Goal: Task Accomplishment & Management: Manage account settings

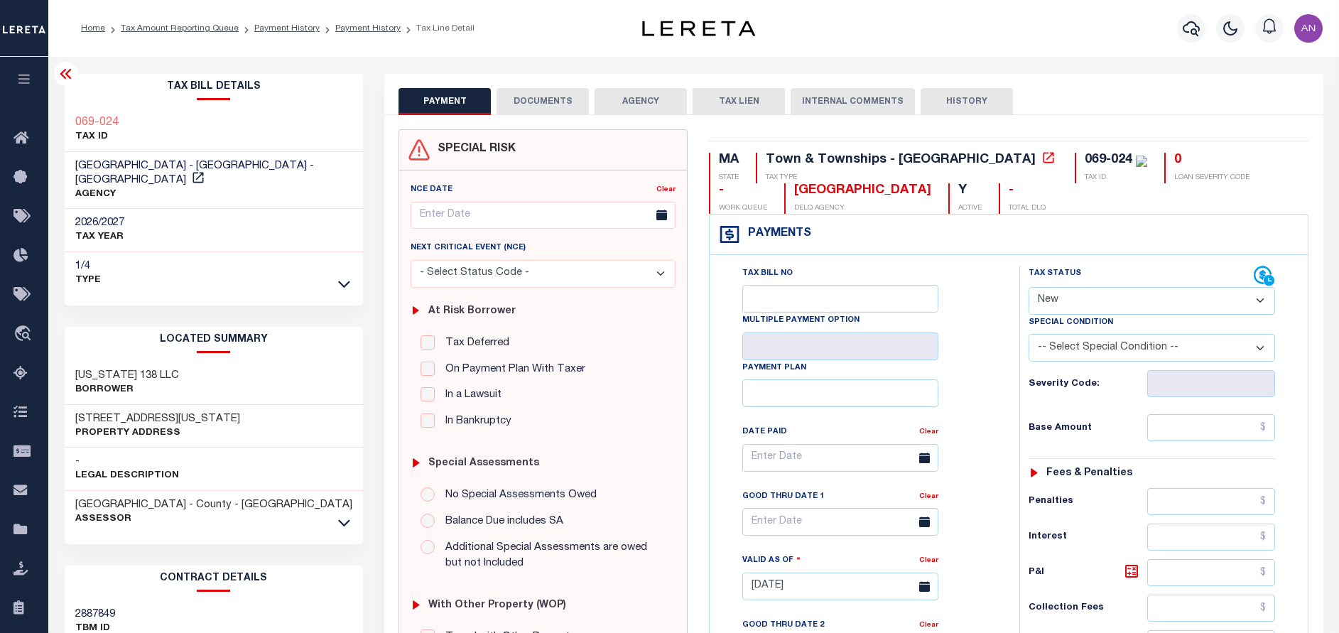
select select "NW2"
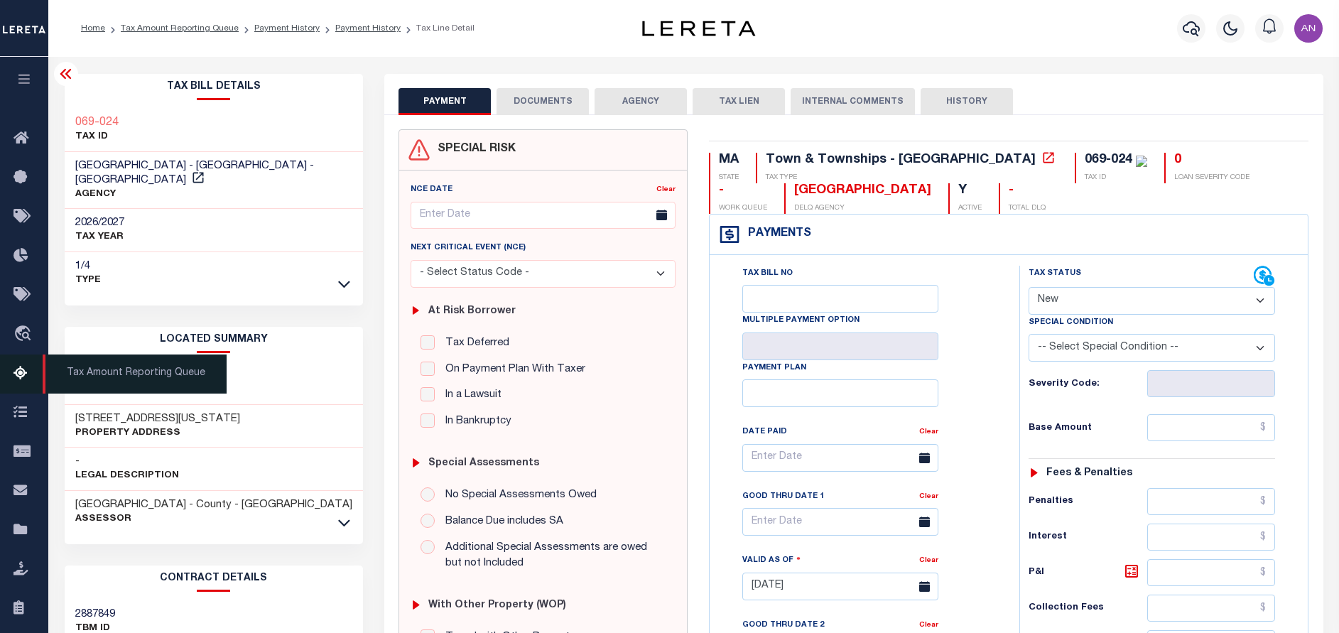
click at [20, 381] on icon at bounding box center [24, 374] width 23 height 18
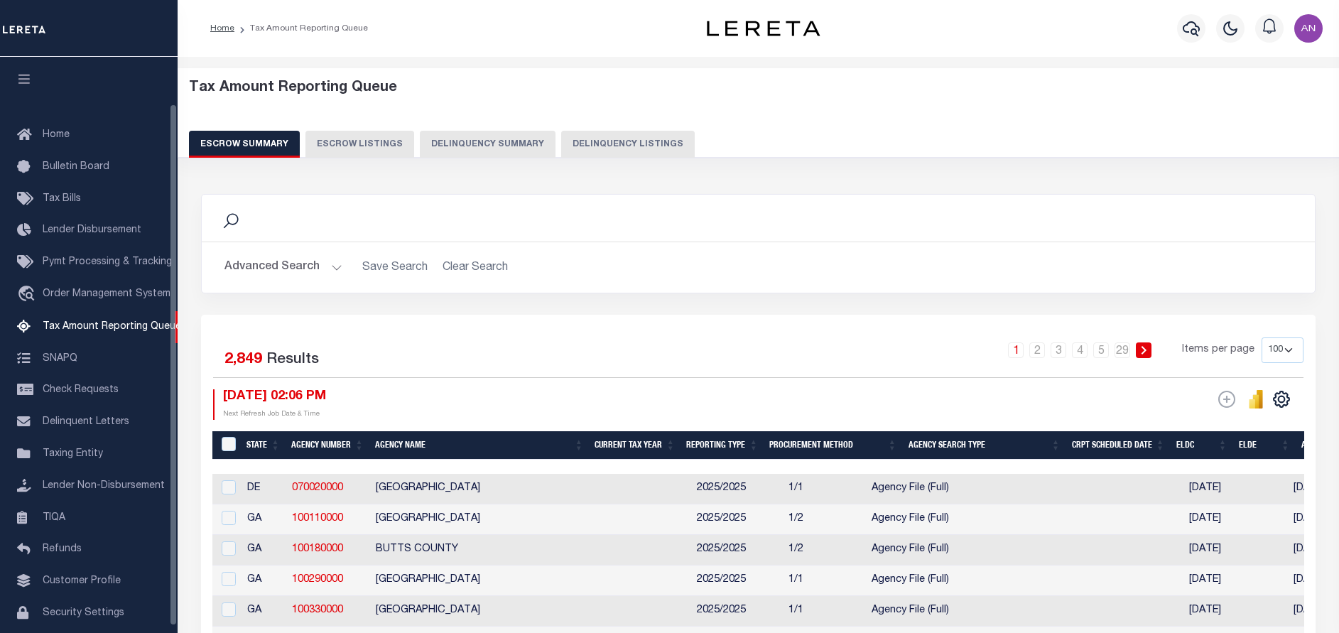
select select "100"
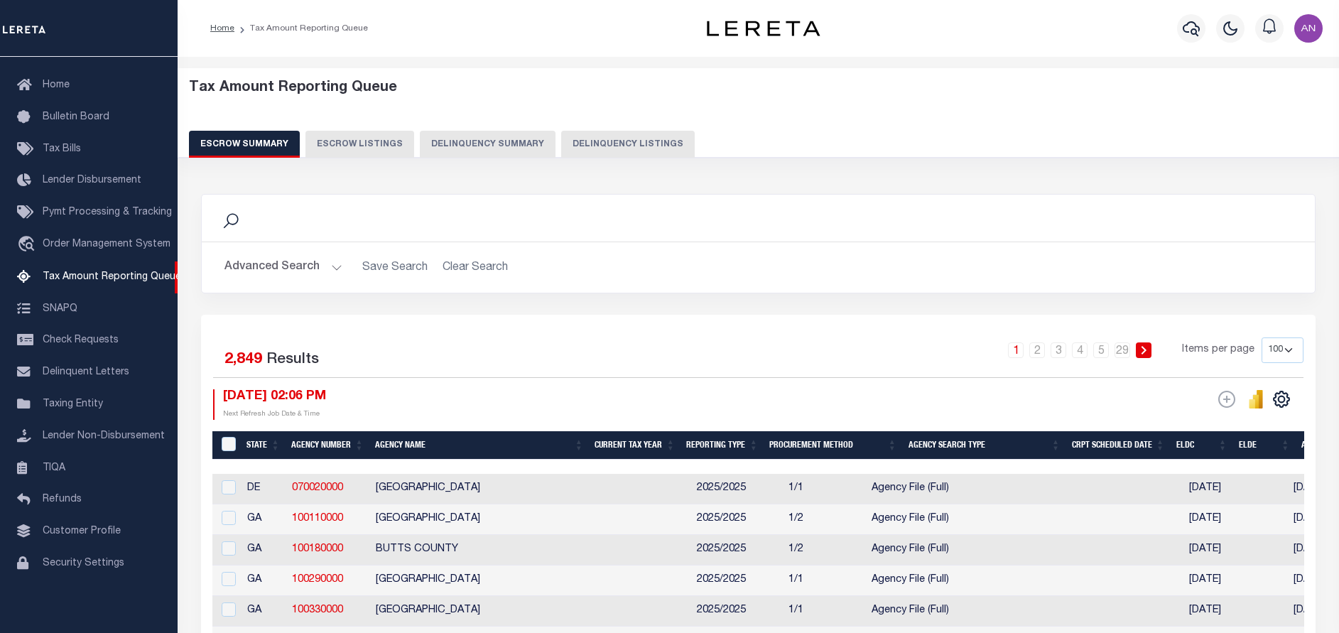
click at [587, 144] on button "Delinquency Listings" at bounding box center [628, 144] width 134 height 27
select select "100"
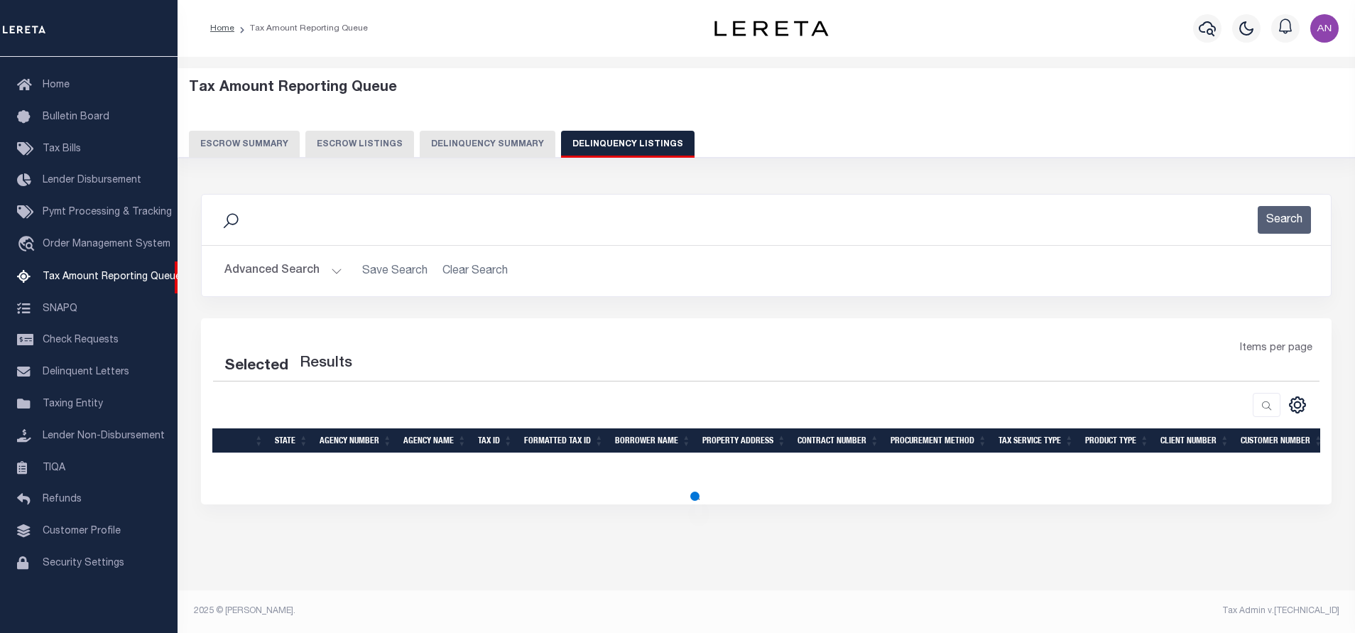
select select "100"
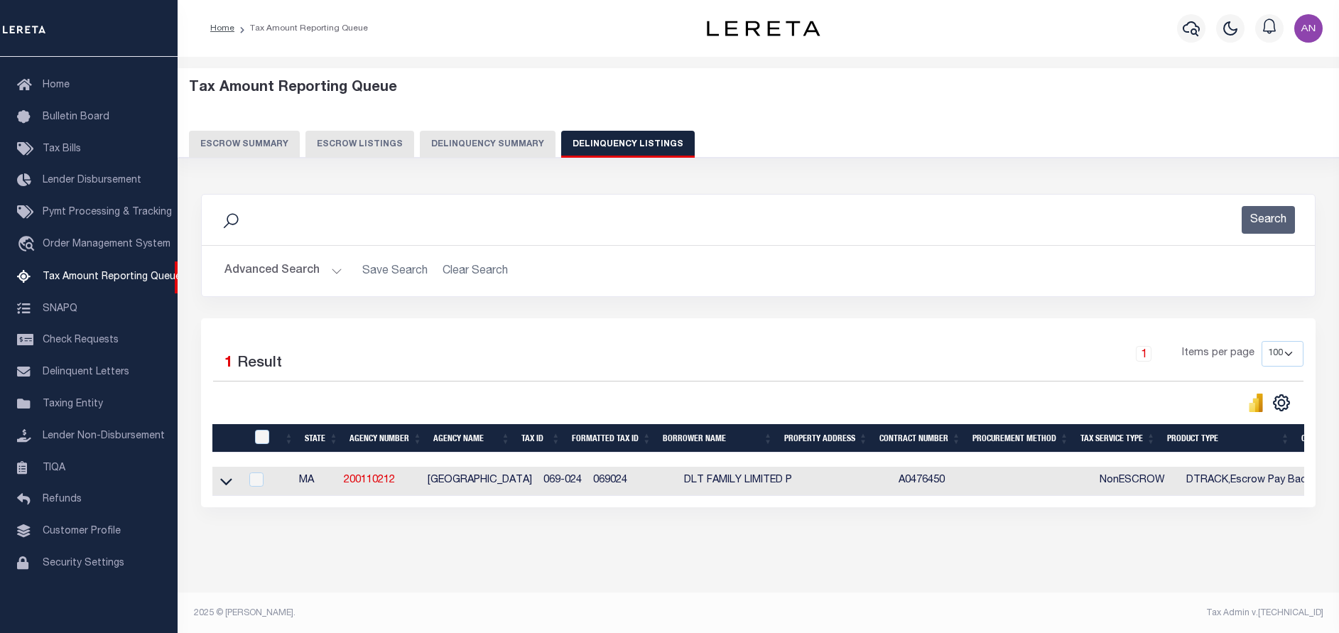
click at [262, 271] on button "Advanced Search" at bounding box center [283, 271] width 118 height 28
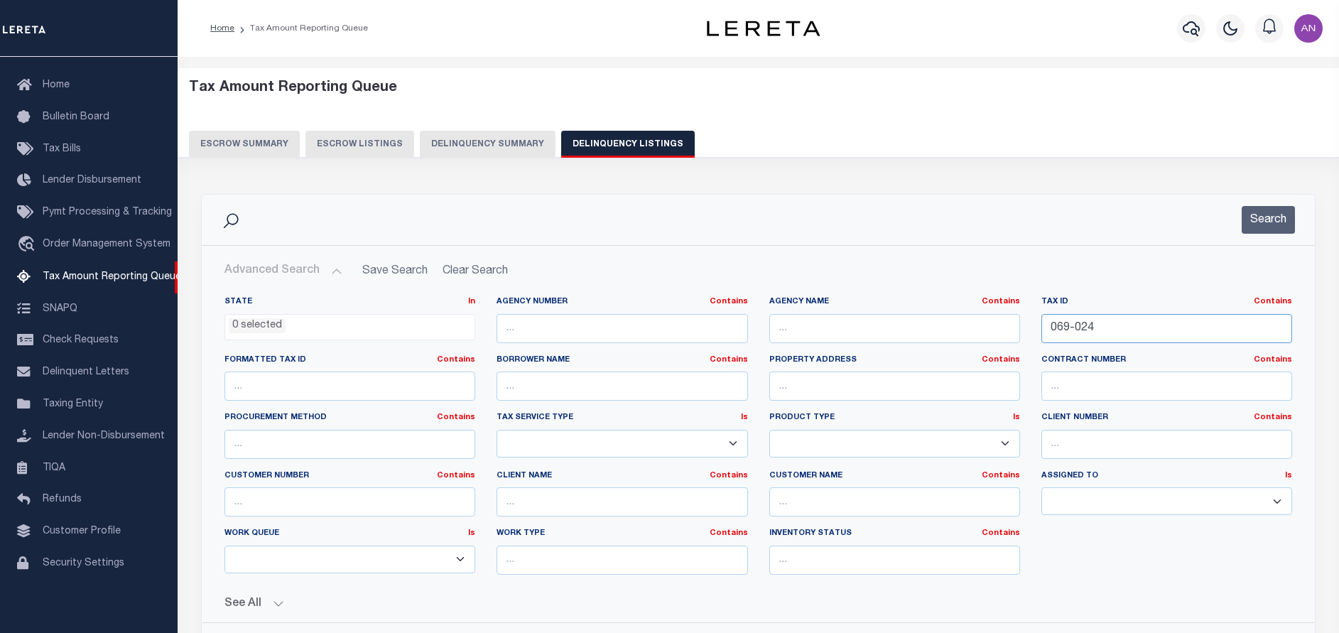
click at [1066, 325] on input "069-024" at bounding box center [1166, 328] width 251 height 29
paste input "19/005-00"
type input "19/005-00"
click at [1263, 224] on button "Search" at bounding box center [1267, 220] width 53 height 28
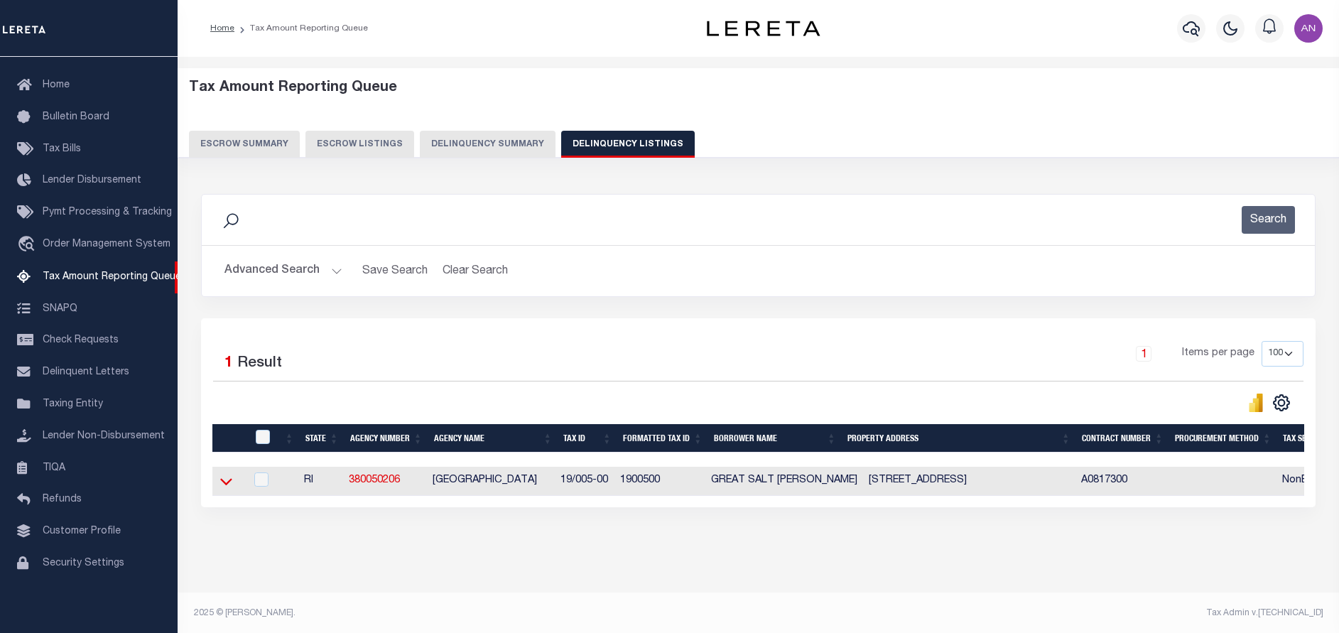
click at [227, 485] on icon at bounding box center [226, 481] width 12 height 15
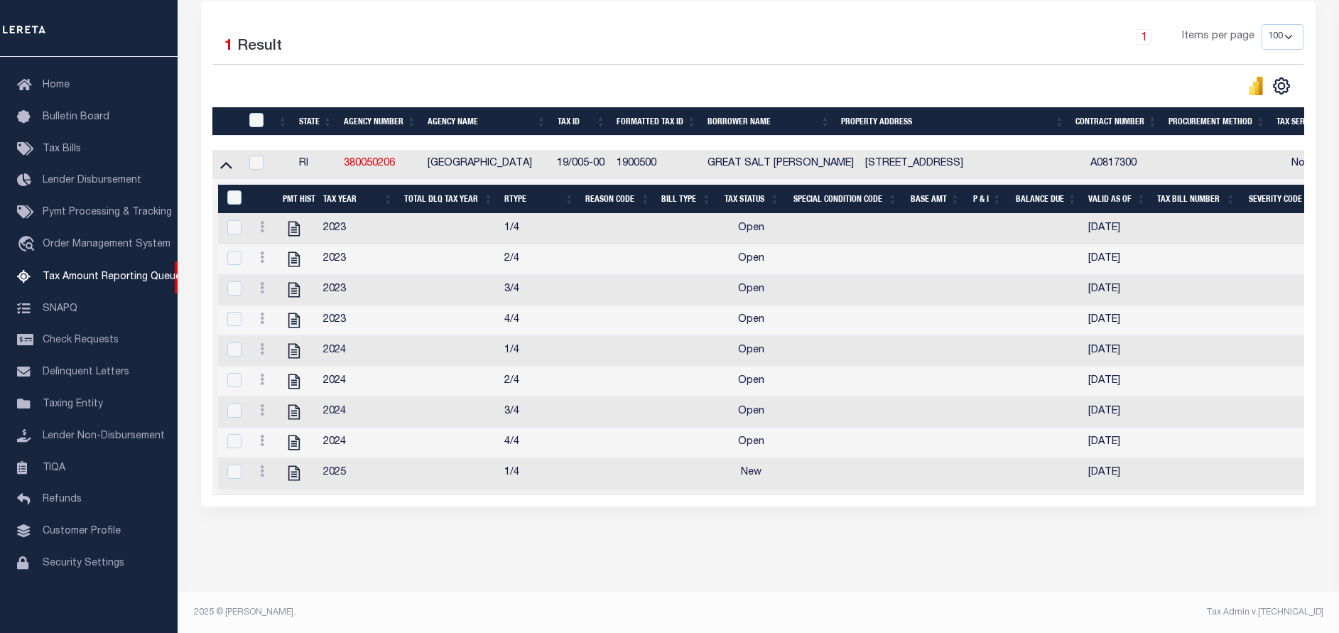
scroll to position [338, 0]
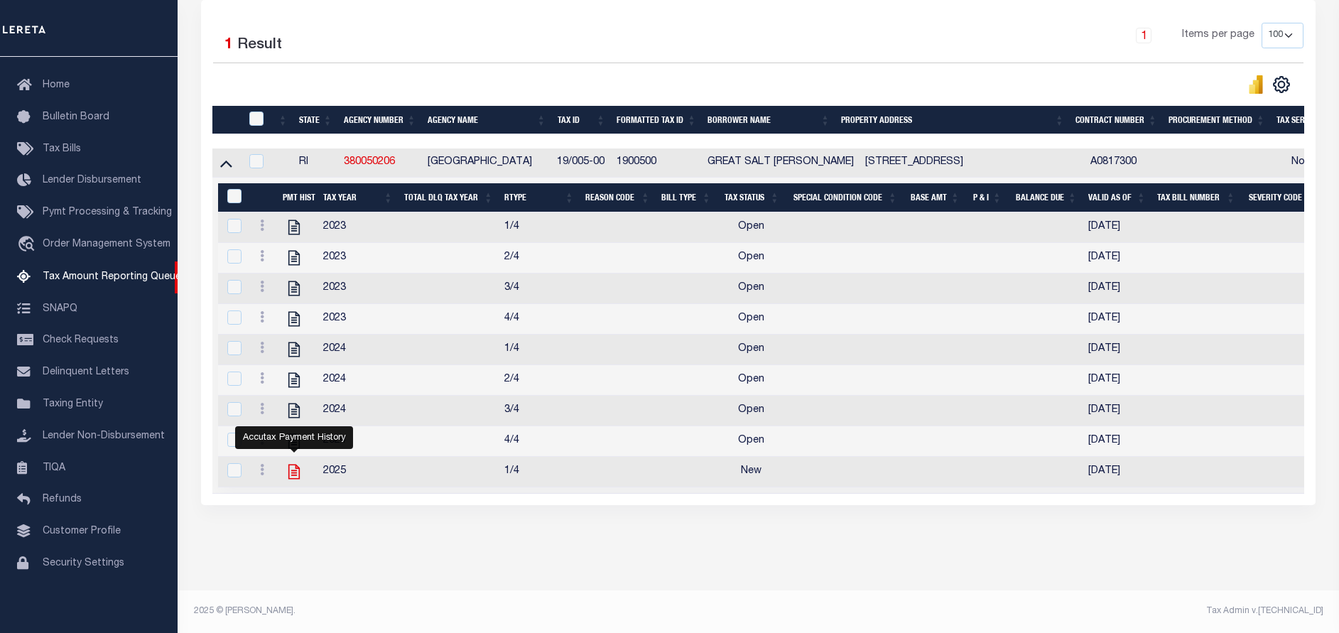
click at [294, 462] on icon "" at bounding box center [294, 471] width 18 height 18
checkbox input "true"
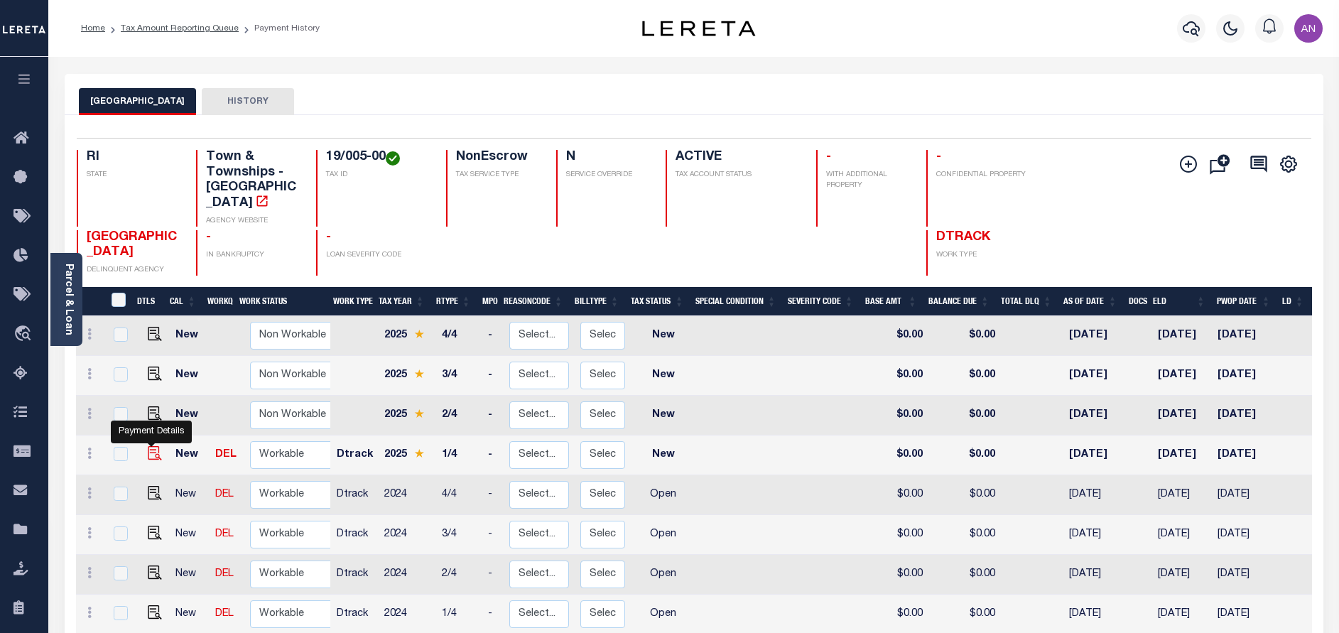
click at [151, 455] on img "" at bounding box center [155, 453] width 14 height 14
checkbox input "true"
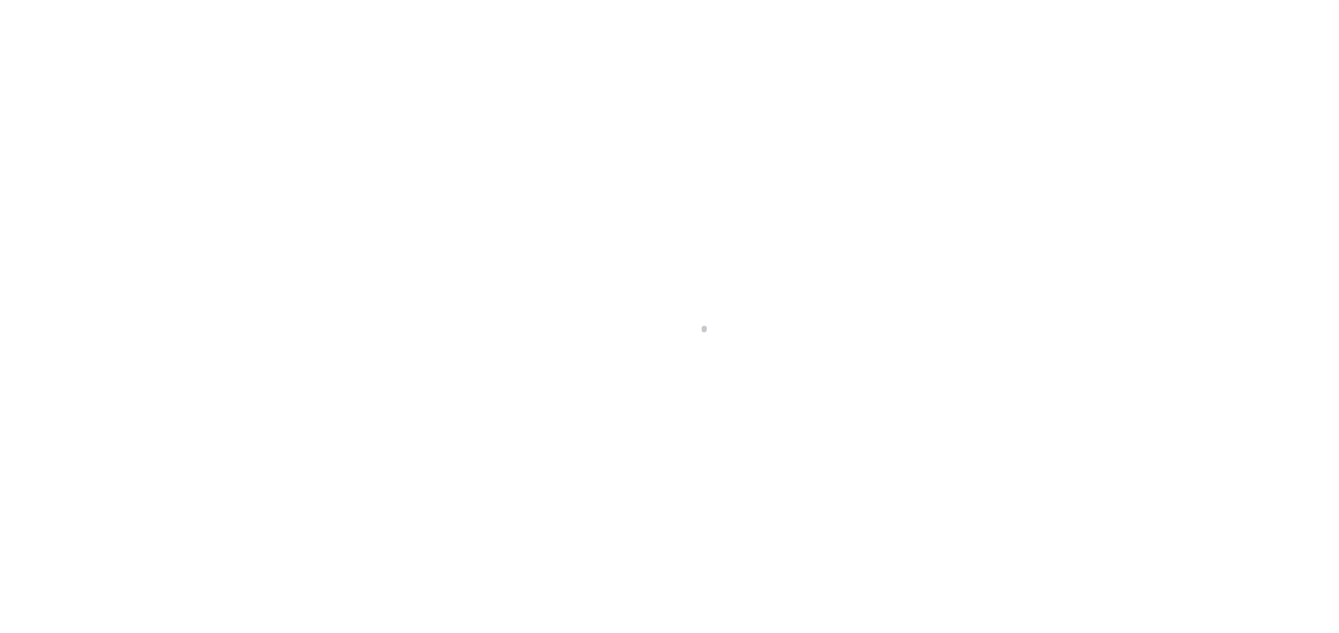
select select "NW2"
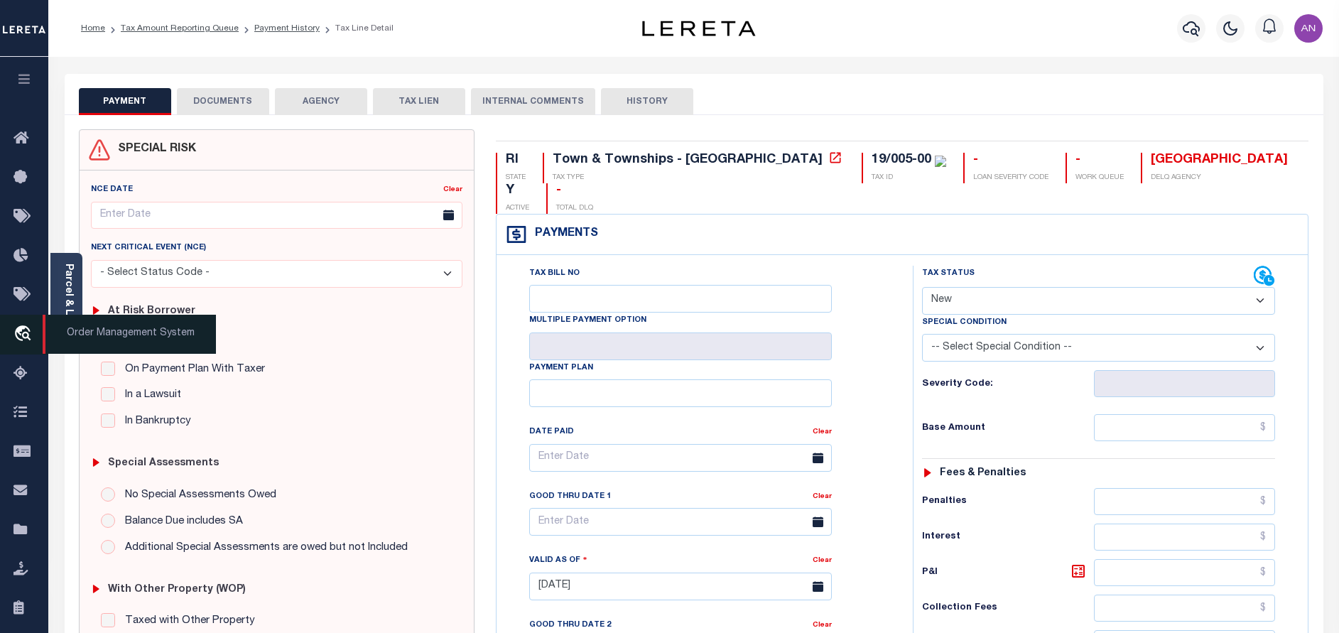
click at [65, 320] on span "Order Management System" at bounding box center [129, 334] width 173 height 39
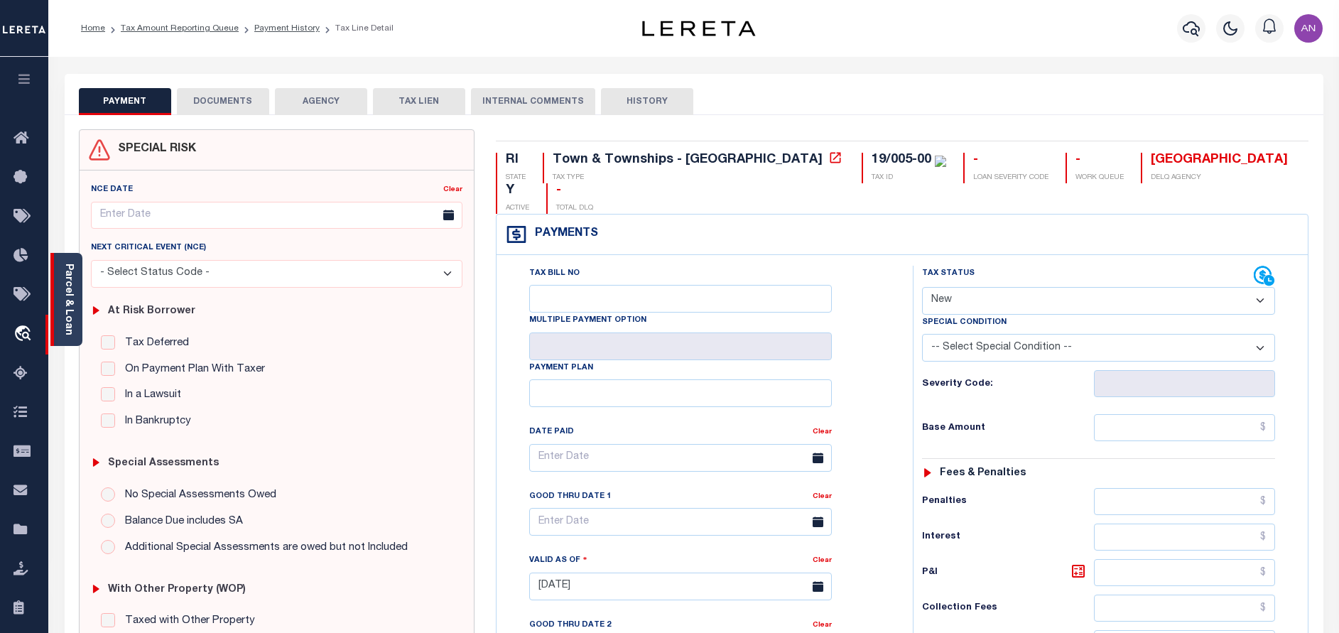
click at [77, 299] on div "Parcel & Loan" at bounding box center [66, 299] width 32 height 93
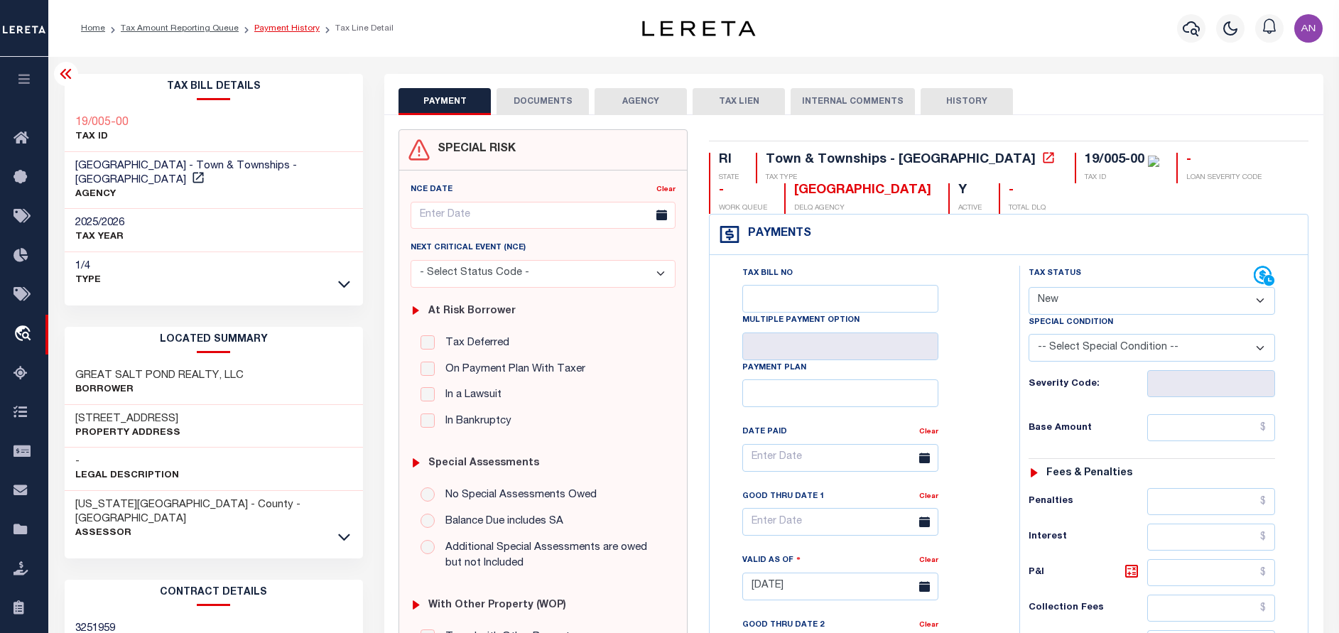
click at [288, 25] on link "Payment History" at bounding box center [286, 28] width 65 height 9
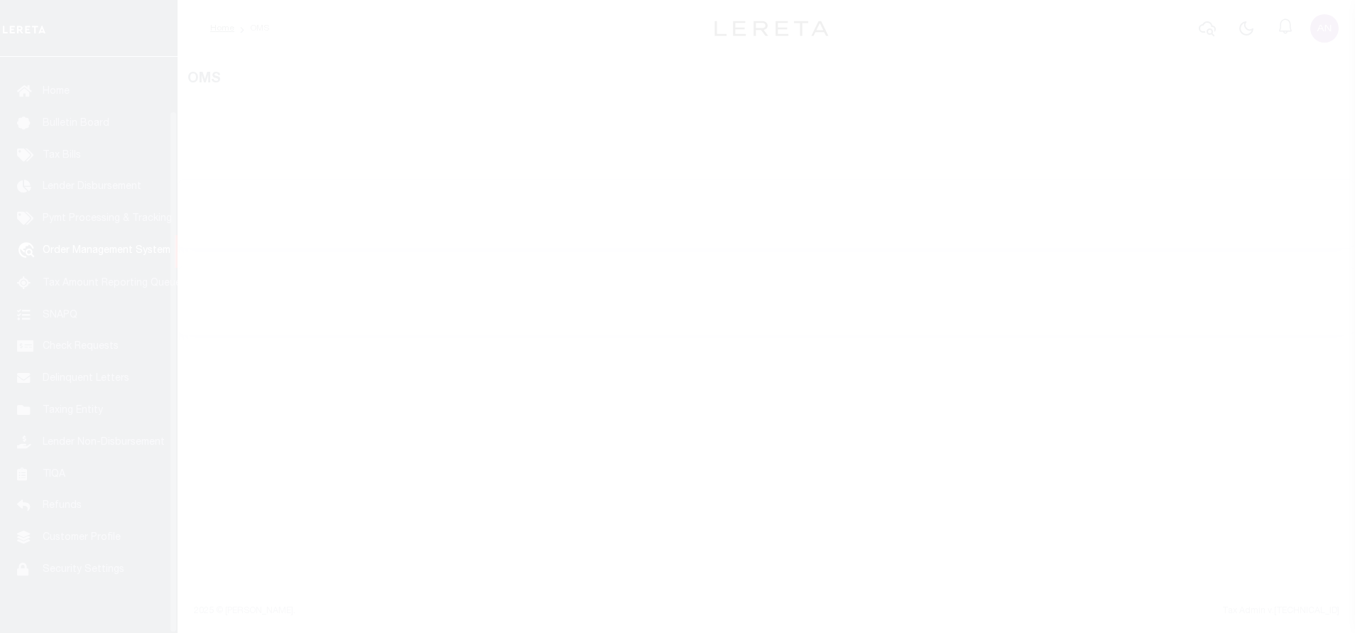
scroll to position [59, 0]
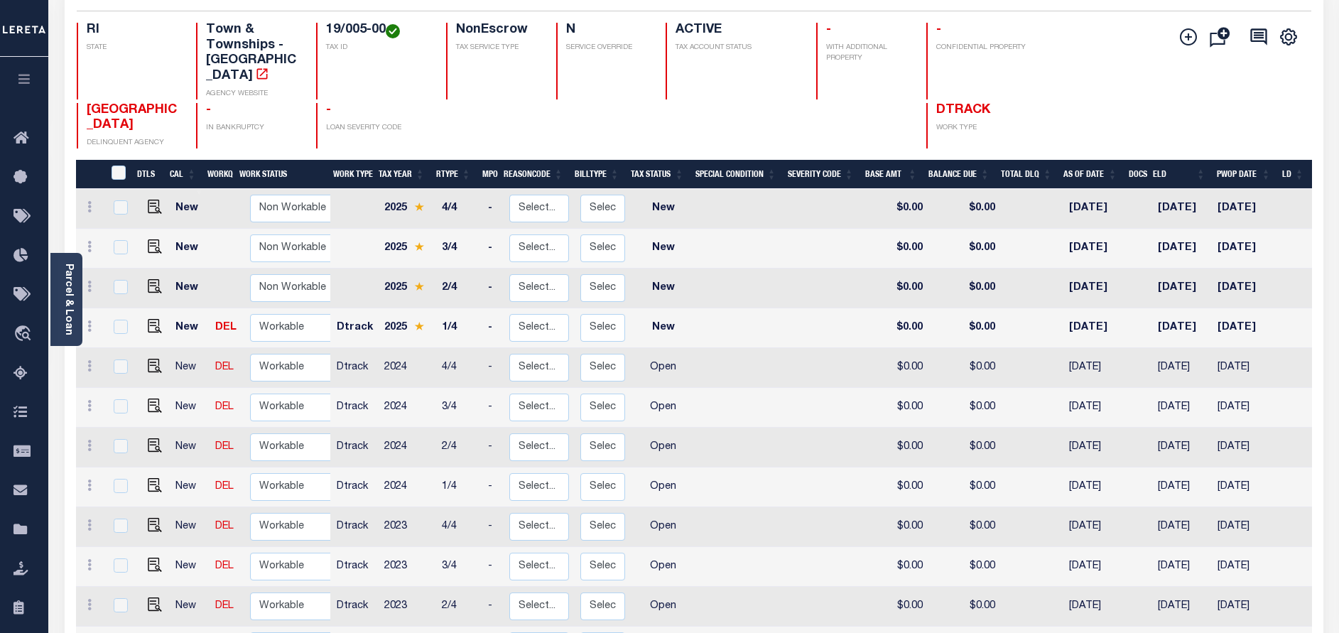
scroll to position [213, 0]
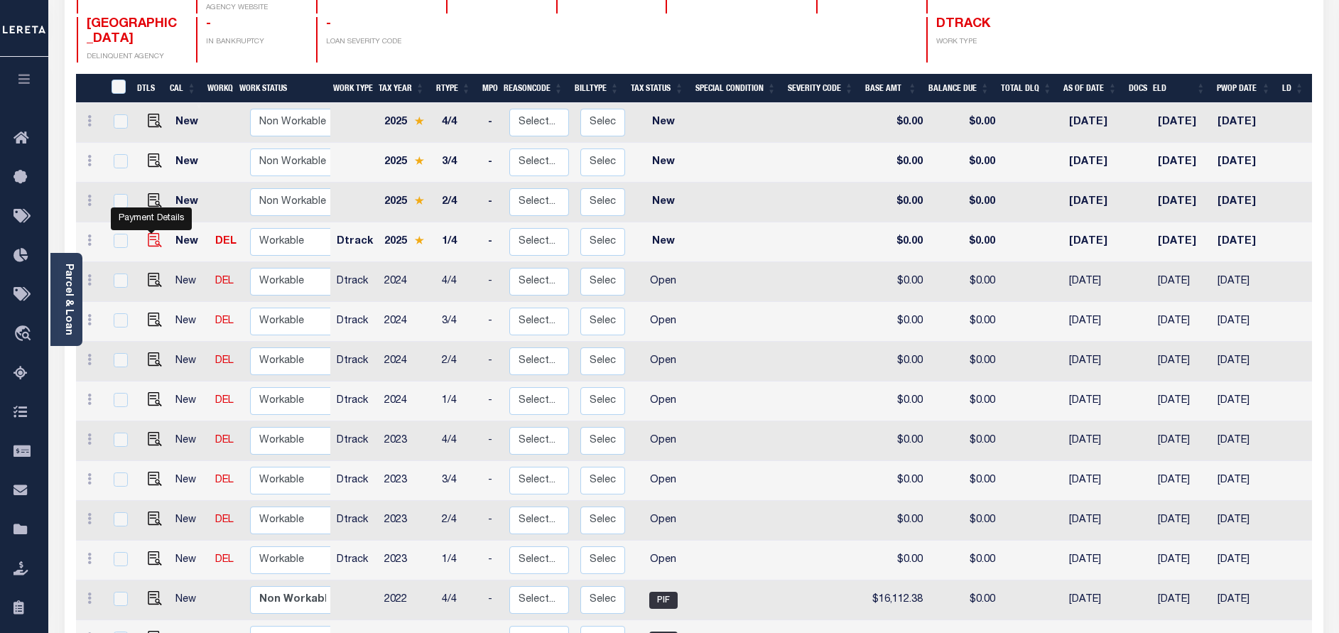
click at [148, 237] on img "" at bounding box center [155, 240] width 14 height 14
checkbox input "true"
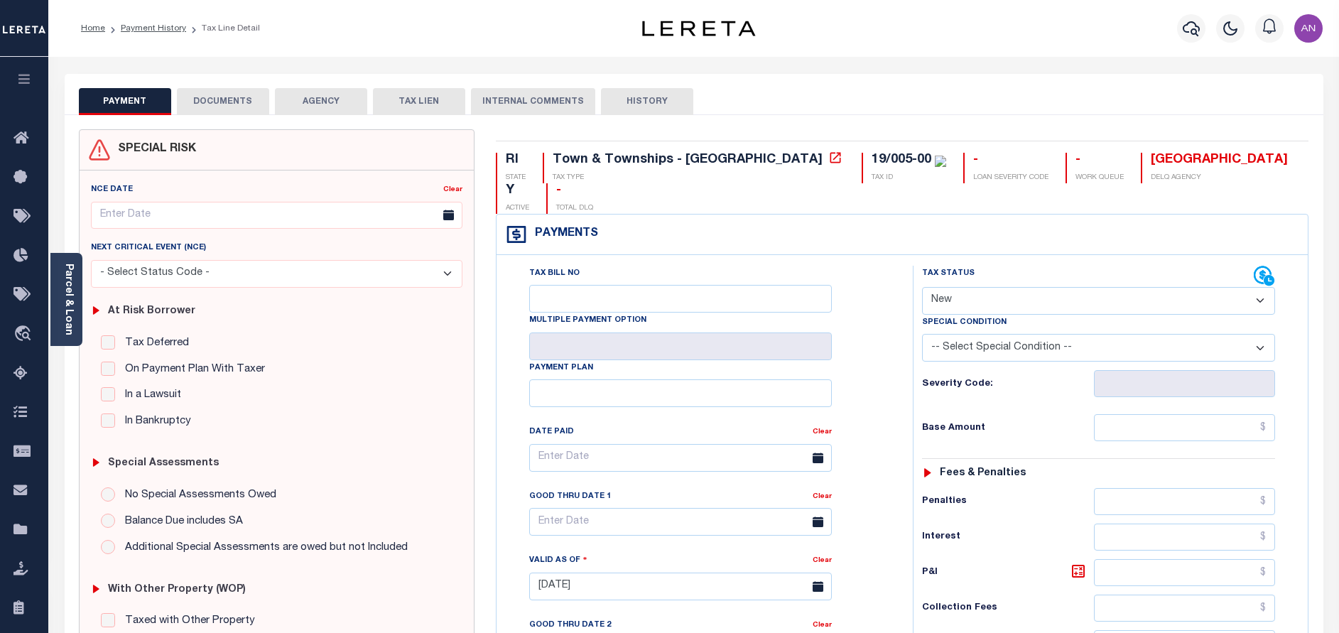
click at [1091, 287] on select "- Select Status Code - Open Due/Unpaid Paid Incomplete No Tax Due Internal Refu…" at bounding box center [1098, 301] width 353 height 28
select select "PYD"
click at [922, 287] on select "- Select Status Code - Open Due/Unpaid Paid Incomplete No Tax Due Internal Refu…" at bounding box center [1098, 301] width 353 height 28
type input "[DATE]"
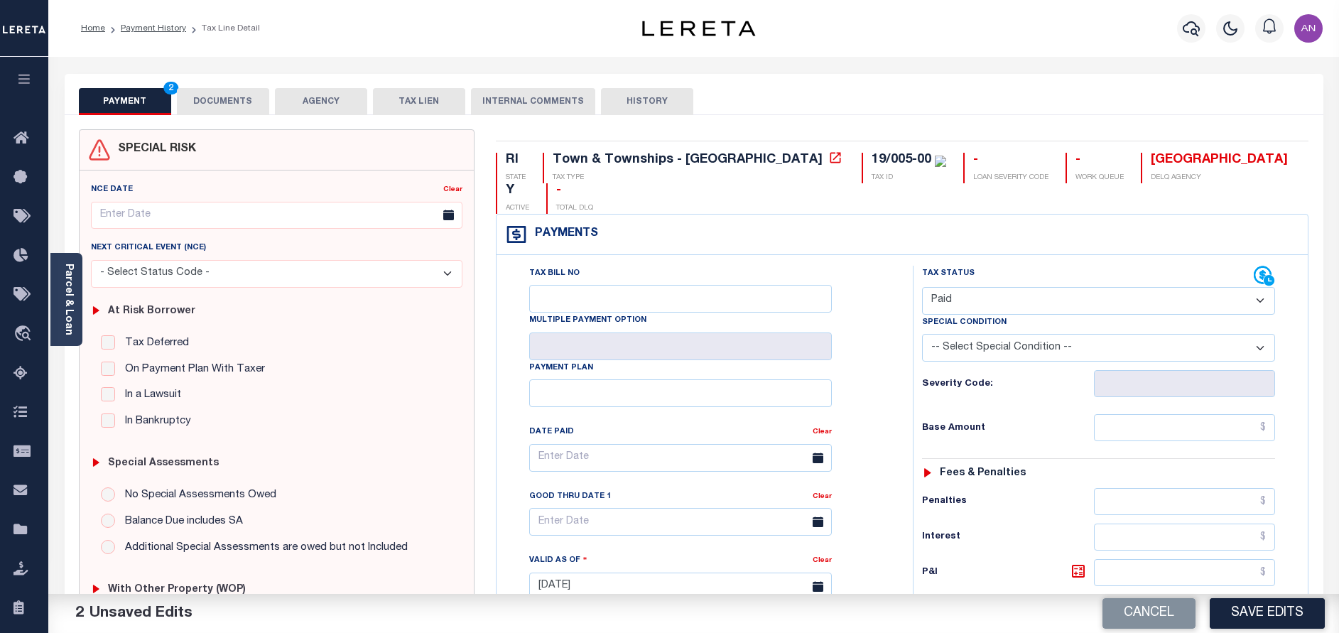
click at [956, 287] on select "- Select Status Code - Open Due/Unpaid Paid Incomplete No Tax Due Internal Refu…" at bounding box center [1098, 301] width 353 height 28
select select "DUE"
click at [922, 287] on select "- Select Status Code - Open Due/Unpaid Paid Incomplete No Tax Due Internal Refu…" at bounding box center [1098, 301] width 353 height 28
click at [832, 110] on div "PAYMENT 2 DOCUMENTS AGENCY DELINQUENT PAYEE TAX LIEN HISTORY" at bounding box center [694, 101] width 1230 height 26
click at [1151, 414] on input "text" at bounding box center [1184, 427] width 181 height 27
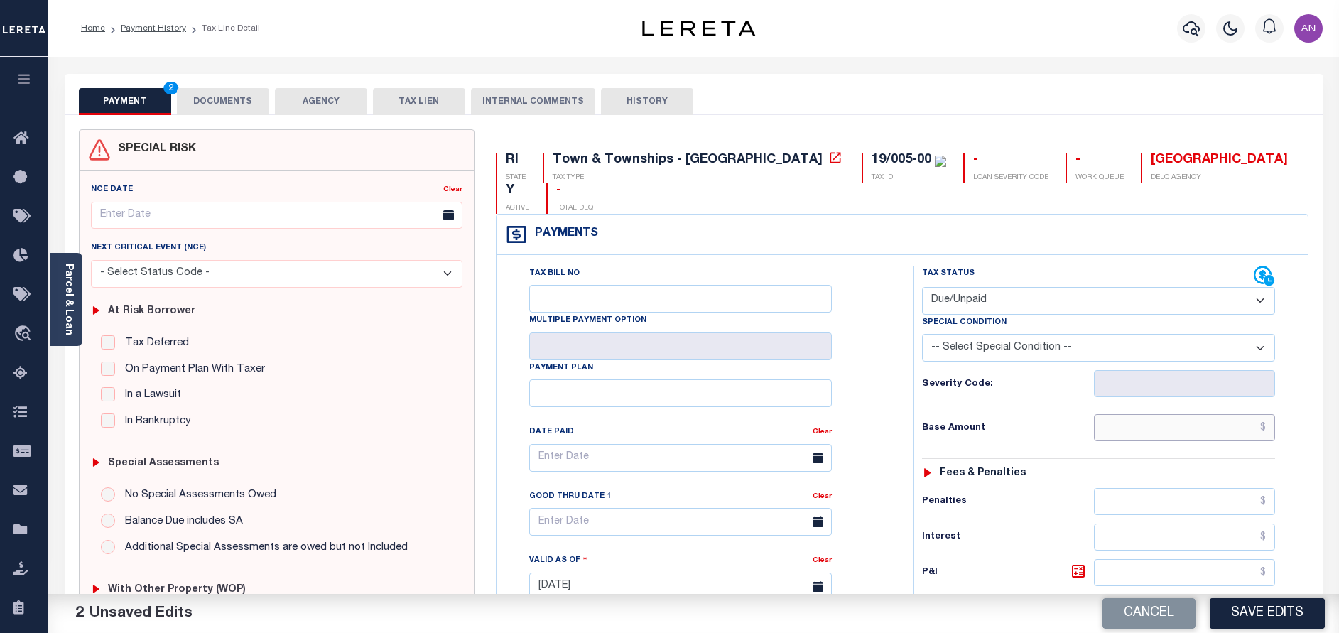
paste input "59258.30"
click at [1006, 380] on div "Tax Status Status - Select Status Code -" at bounding box center [1103, 579] width 381 height 627
click at [894, 126] on div "SPECIAL RISK NCE Date Clear" at bounding box center [694, 588] width 1259 height 947
drag, startPoint x: 1267, startPoint y: 398, endPoint x: 1224, endPoint y: 400, distance: 42.7
click at [1224, 414] on input "$59,258.30" at bounding box center [1184, 427] width 181 height 27
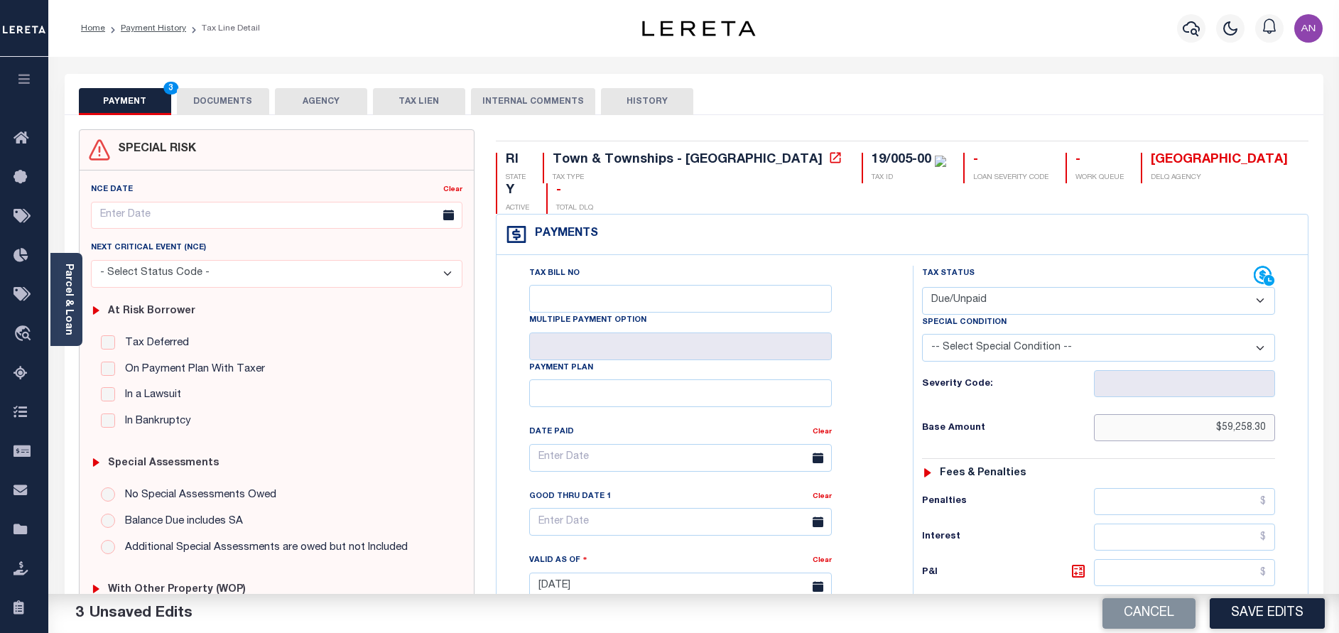
paste input "14,814.57"
type input "$14,814.57"
click at [964, 127] on div "SPECIAL RISK NCE Date Clear" at bounding box center [694, 588] width 1259 height 947
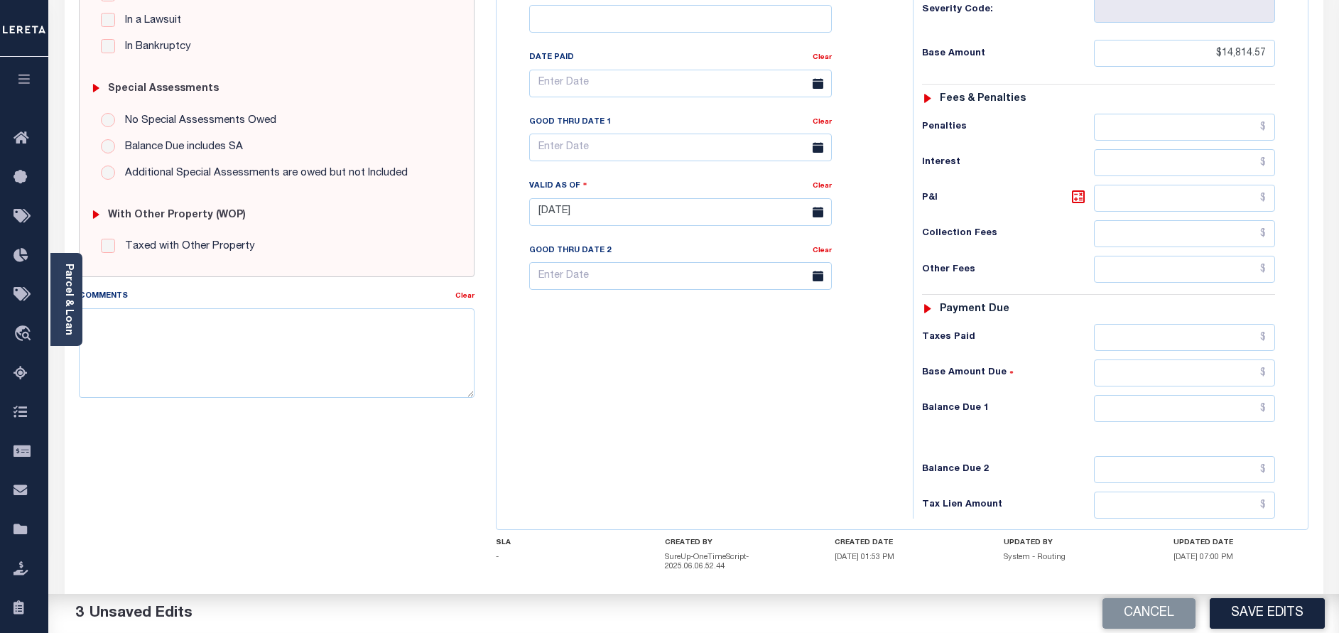
scroll to position [422, 0]
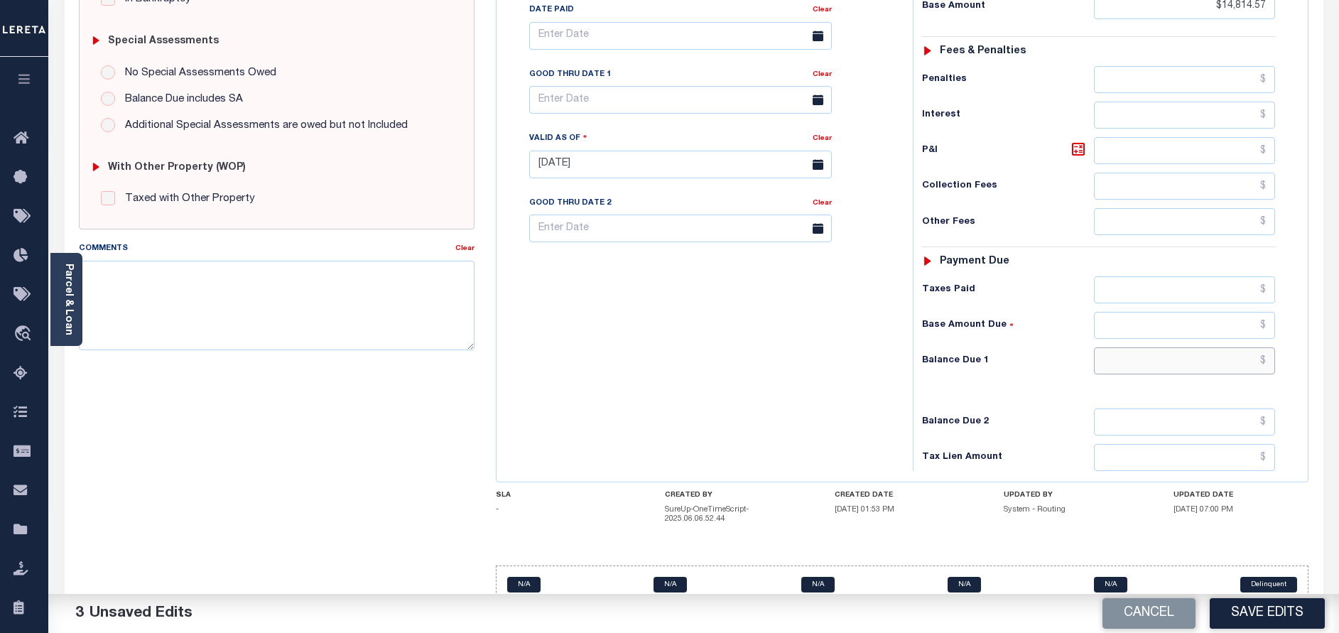
click at [1192, 347] on input "text" at bounding box center [1184, 360] width 181 height 27
paste input "15376.74"
type input "$15,376.74"
click at [808, 349] on div "Tax Bill No Multiple Payment Option Payment Plan Clear" at bounding box center [701, 157] width 402 height 627
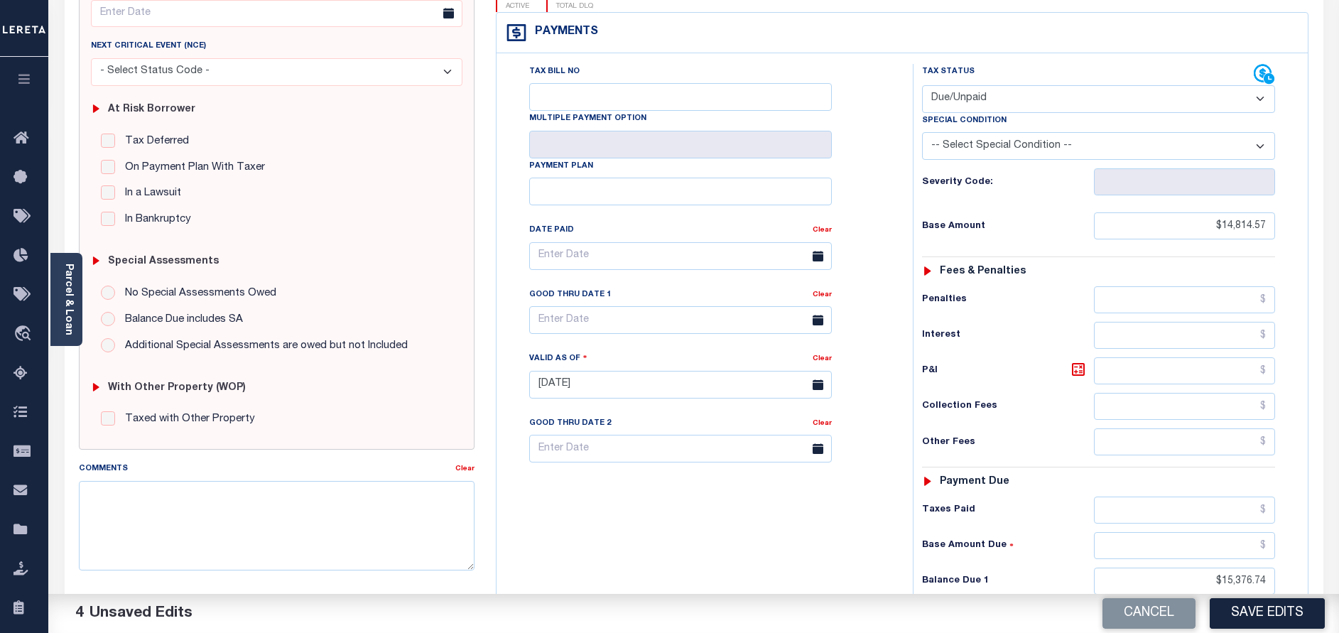
scroll to position [315, 0]
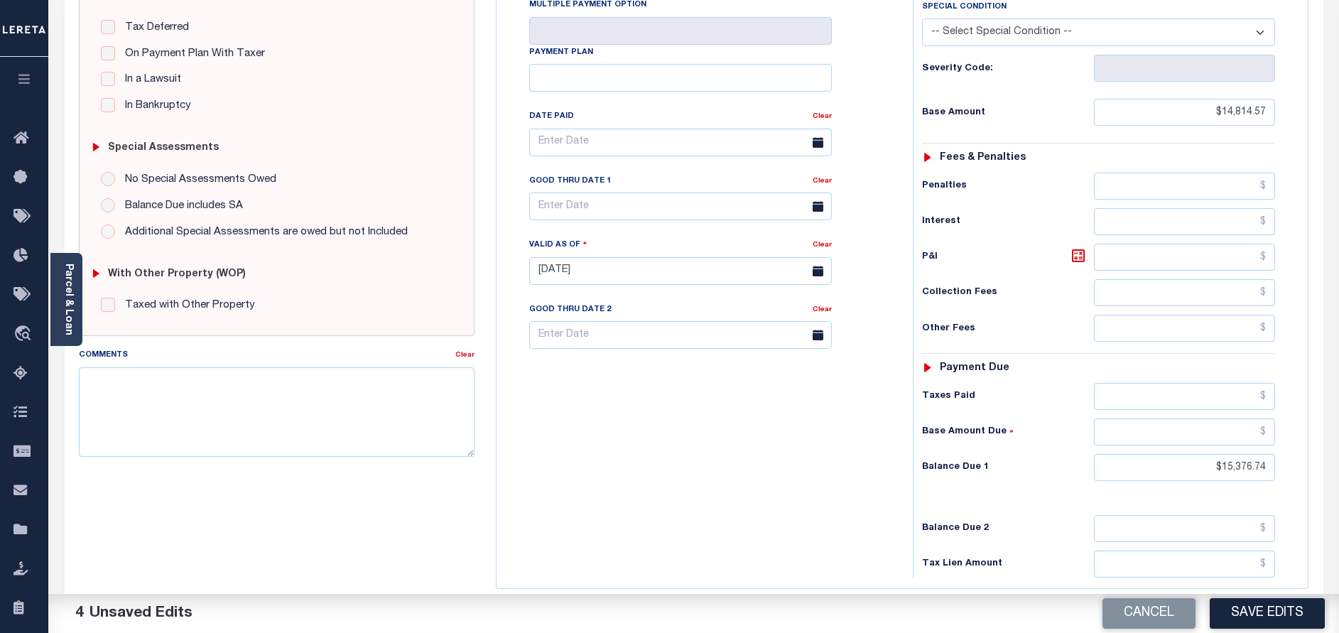
drag, startPoint x: 559, startPoint y: 406, endPoint x: 417, endPoint y: 407, distance: 142.0
click at [559, 406] on div "Tax Bill No Multiple Payment Option Payment Plan Clear" at bounding box center [701, 263] width 402 height 627
click at [354, 406] on textarea "Comments" at bounding box center [277, 411] width 396 height 89
paste textarea "10/01/2025 - As per call conversation with TC Mary 2025 1Q is delq. - AN"
type textarea "10/01/2025 - As per call conversation with TC Mary 2025 1Q is delq. - AN"
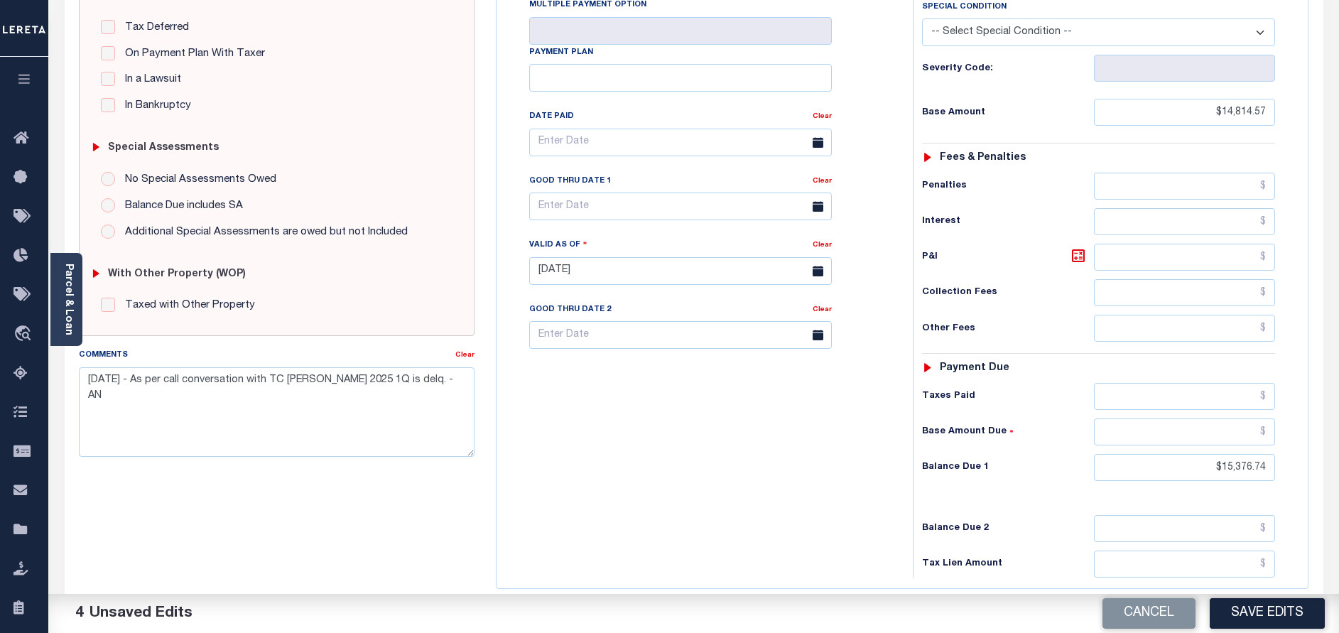
drag, startPoint x: 390, startPoint y: 382, endPoint x: 576, endPoint y: 440, distance: 195.0
click at [576, 440] on div "Tax Bill No Multiple Payment Option Payment Plan Clear" at bounding box center [701, 263] width 402 height 627
click at [1080, 251] on icon at bounding box center [1078, 255] width 9 height 9
type input "$562.17"
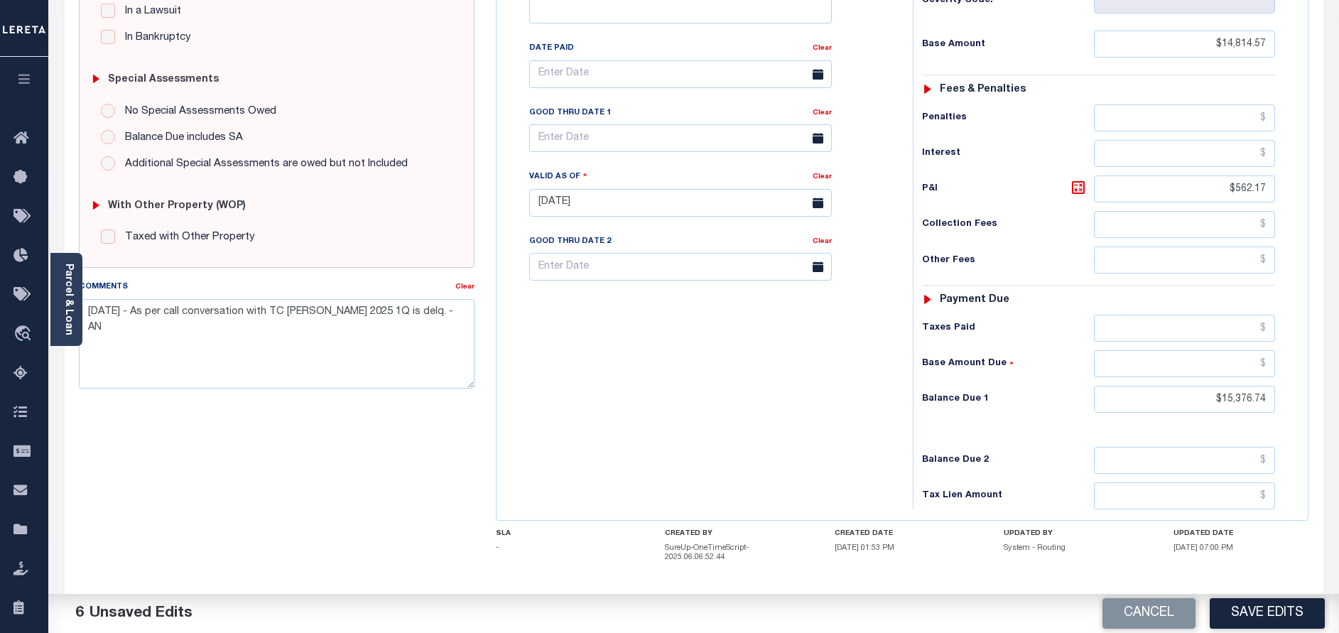
scroll to position [422, 0]
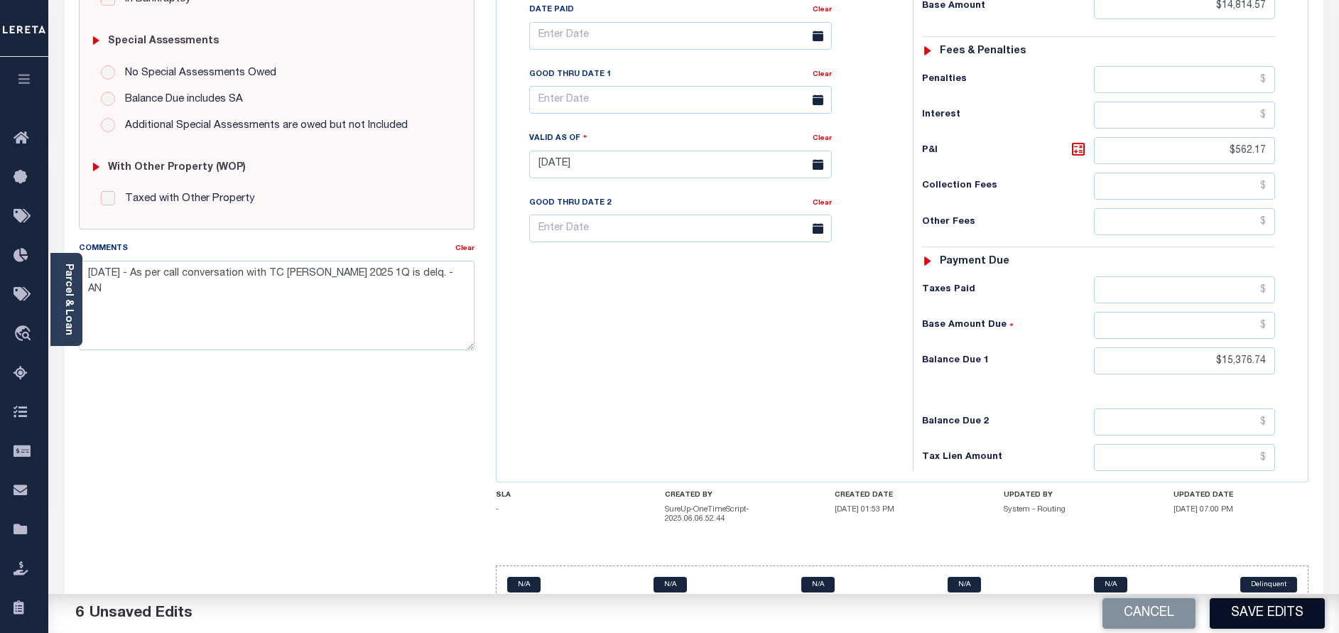
click at [1257, 609] on button "Save Edits" at bounding box center [1266, 613] width 115 height 31
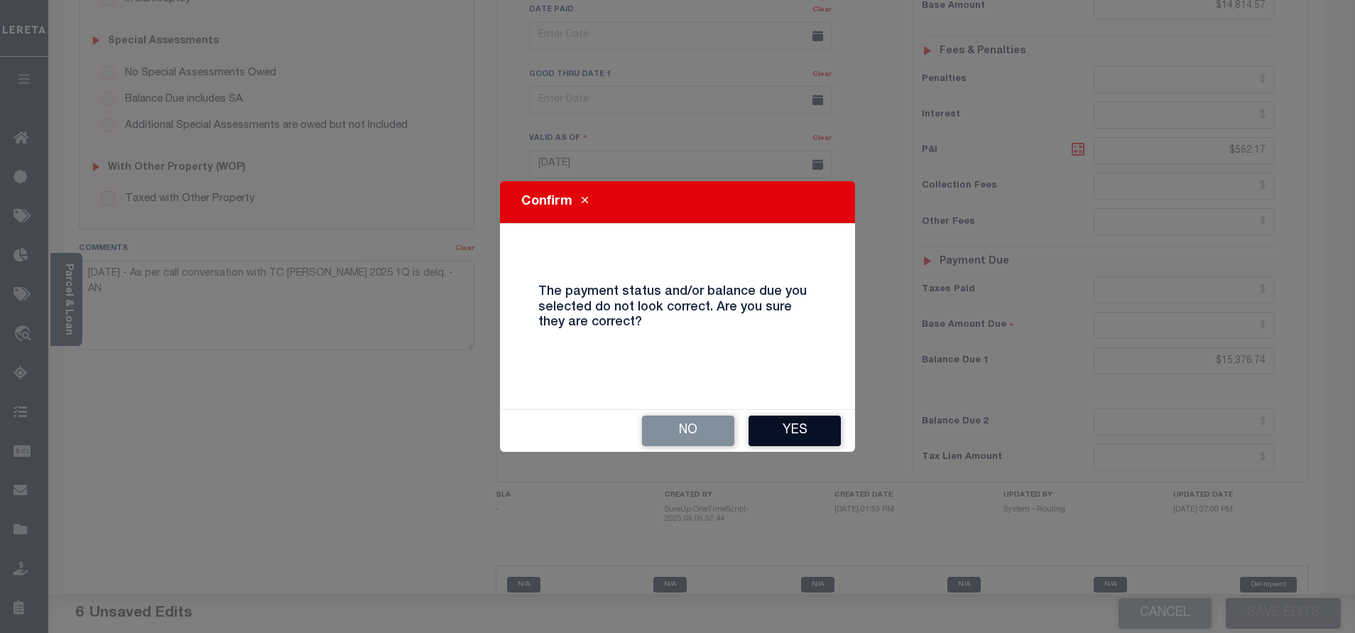
click at [803, 434] on button "Yes" at bounding box center [795, 430] width 92 height 31
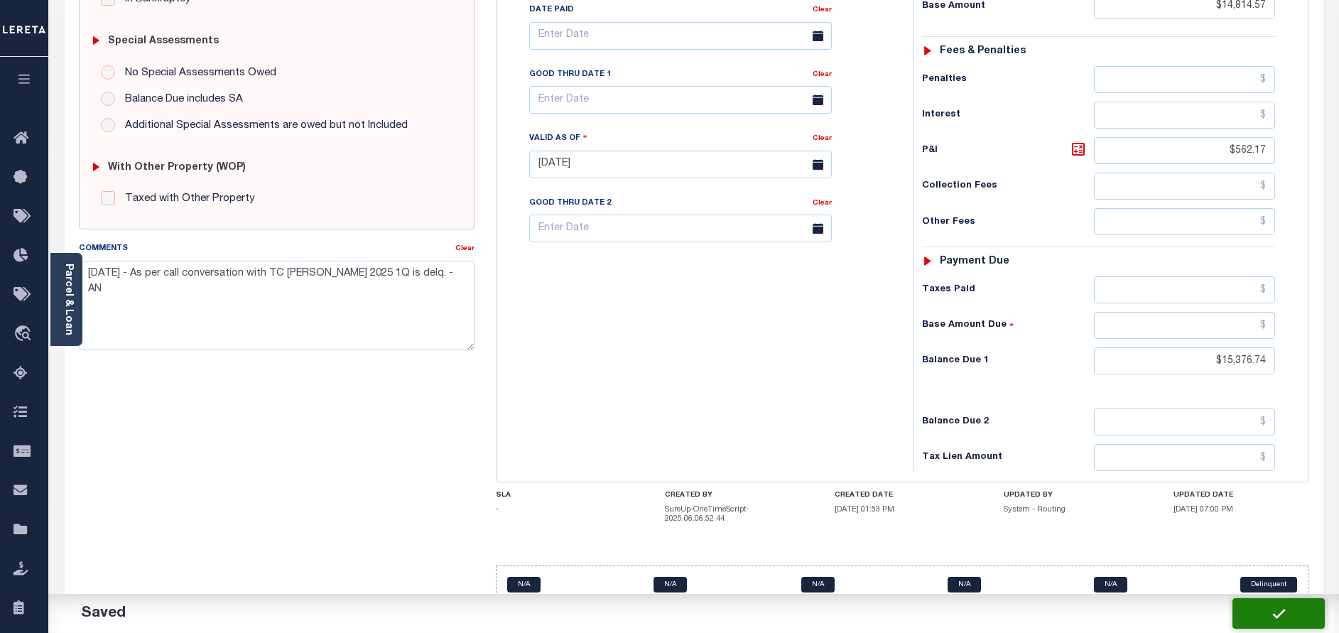
checkbox input "false"
type input "$14,814.57"
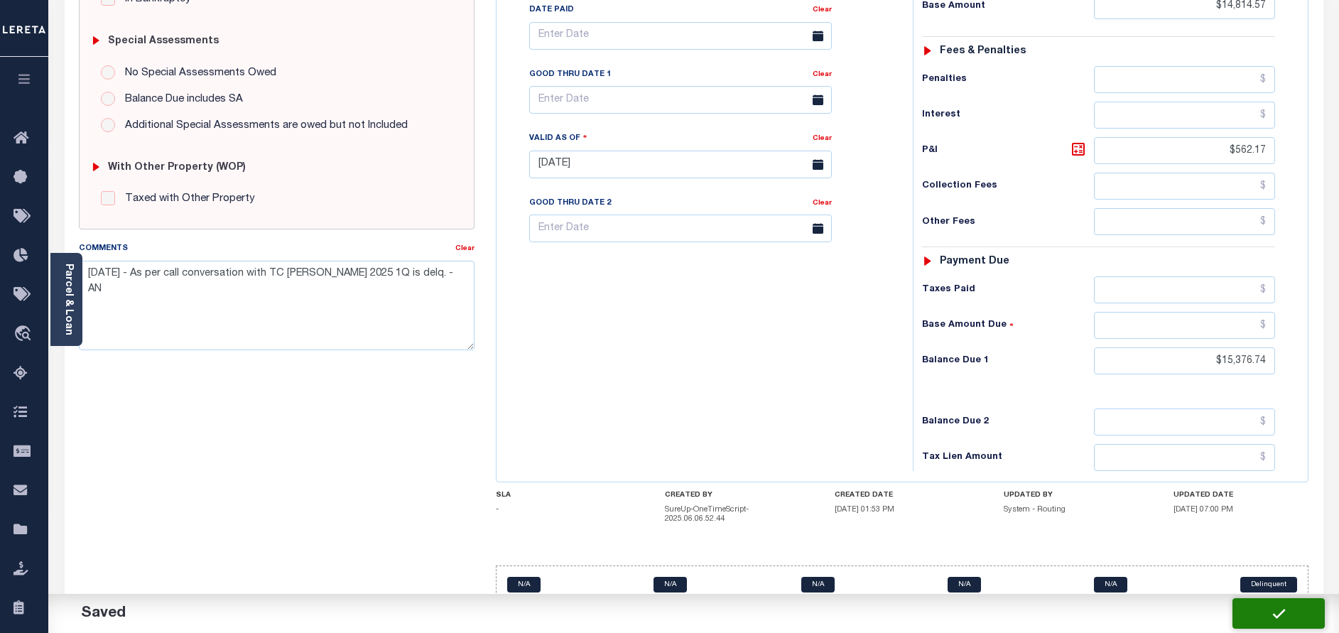
type input "$562.17"
type input "$15,376.74"
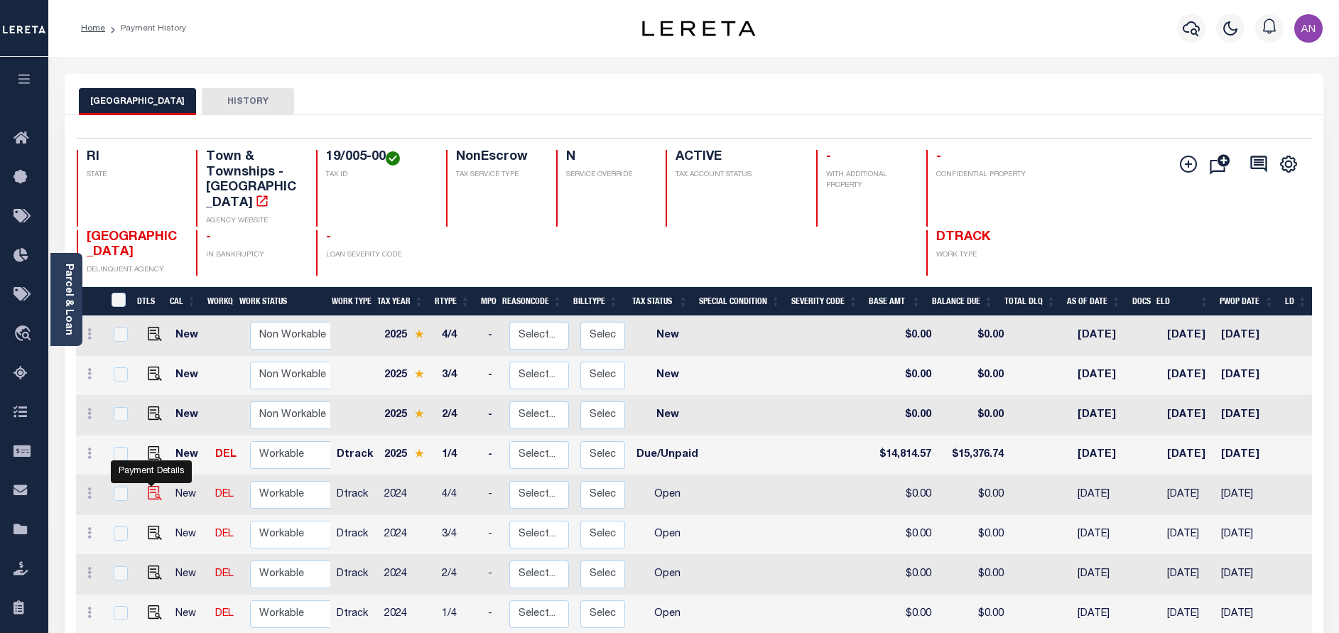
click at [148, 495] on img "" at bounding box center [155, 493] width 14 height 14
checkbox input "true"
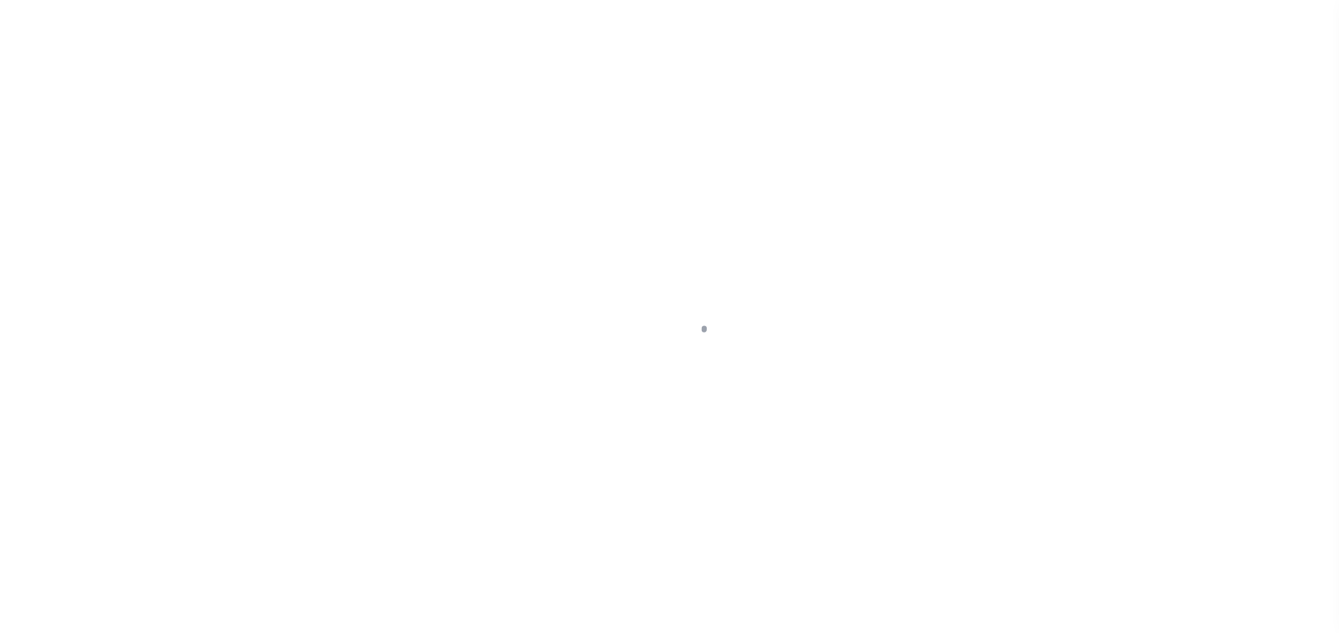
select select "OP2"
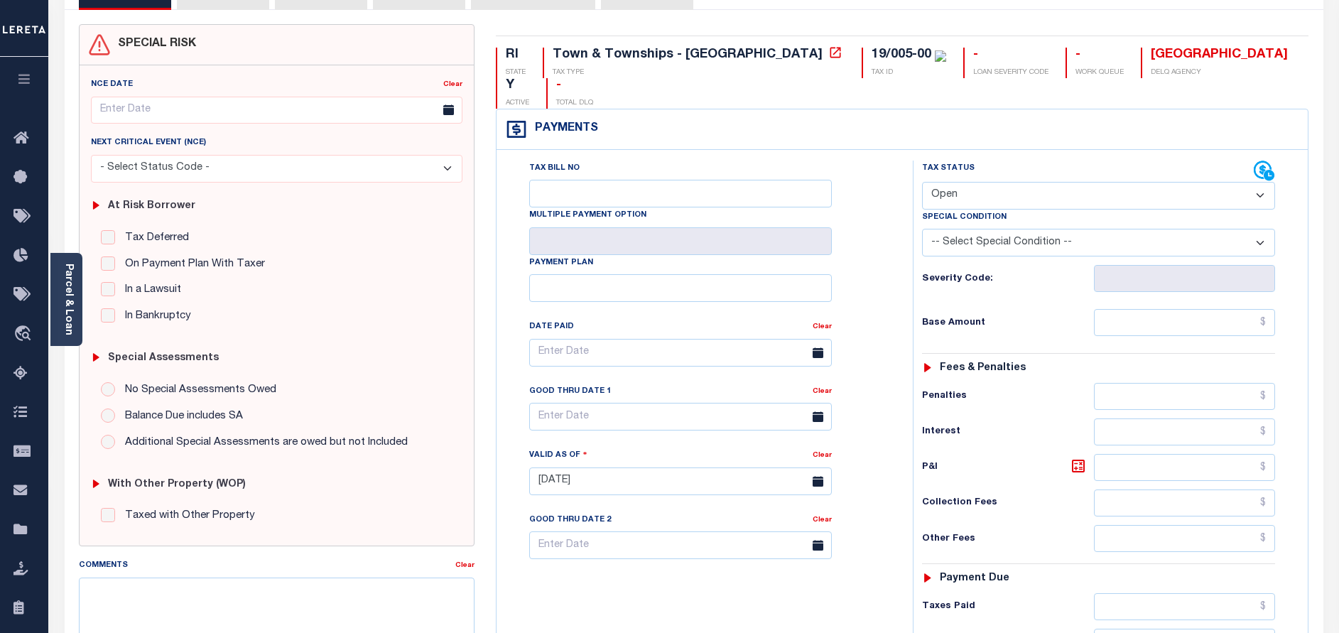
scroll to position [320, 0]
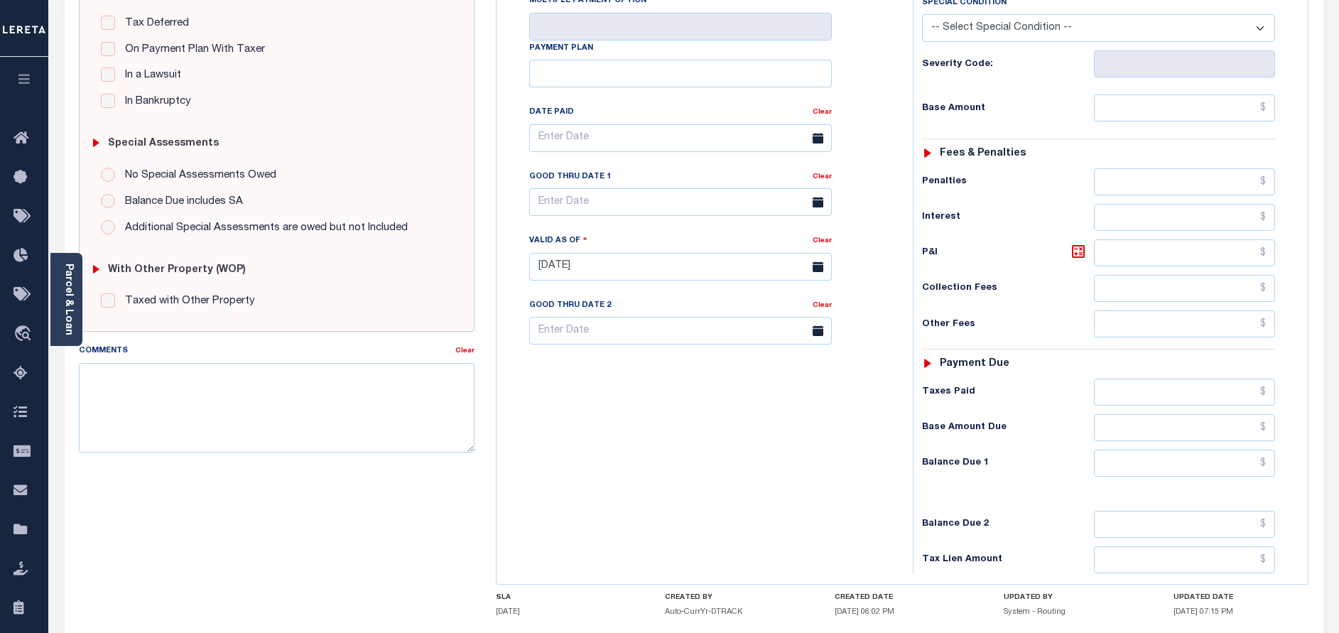
click at [571, 417] on div "Tax Bill No Multiple Payment Option Payment Plan Clear" at bounding box center [701, 259] width 402 height 627
click at [330, 418] on textarea "Comments" at bounding box center [277, 407] width 396 height 89
paste textarea "[DATE] - As per call conversation with TC [PERSON_NAME] 2024 taxes paid. - AN"
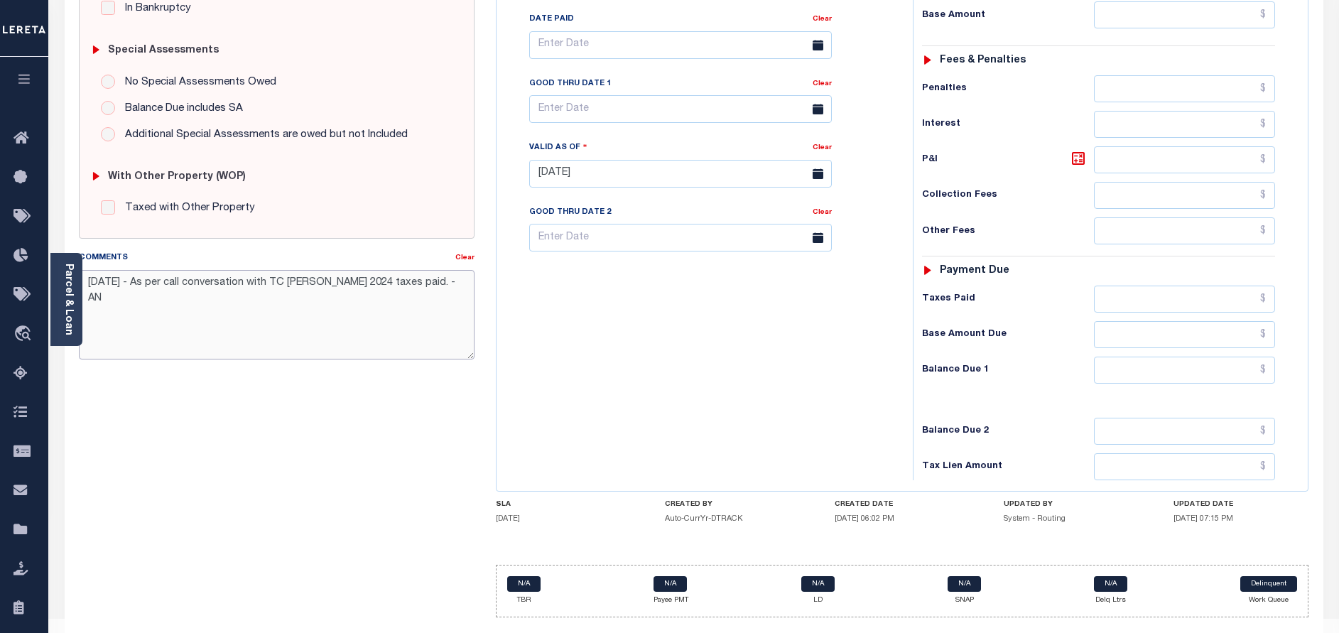
scroll to position [0, 0]
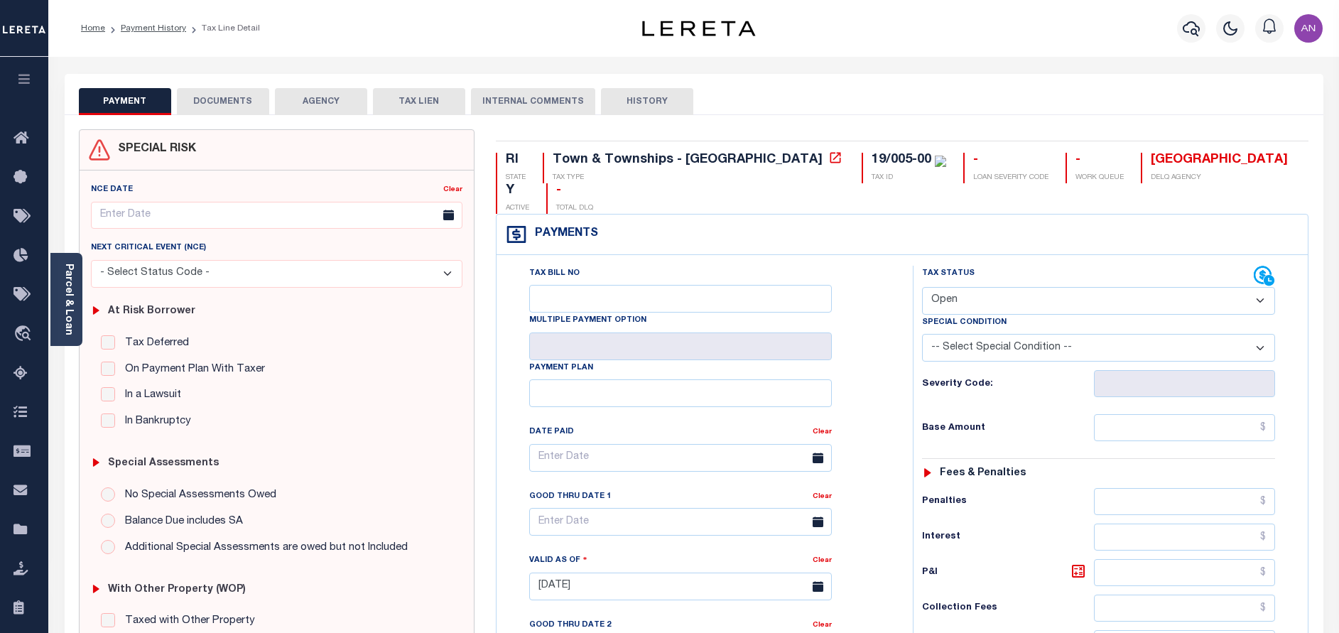
type textarea "[DATE] - As per call conversation with TC [PERSON_NAME] 2024 taxes paid. - AN"
type input "[DATE]"
click at [963, 287] on select "- Select Status Code - Open Due/Unpaid Paid Incomplete No Tax Due Internal Refu…" at bounding box center [1098, 301] width 353 height 28
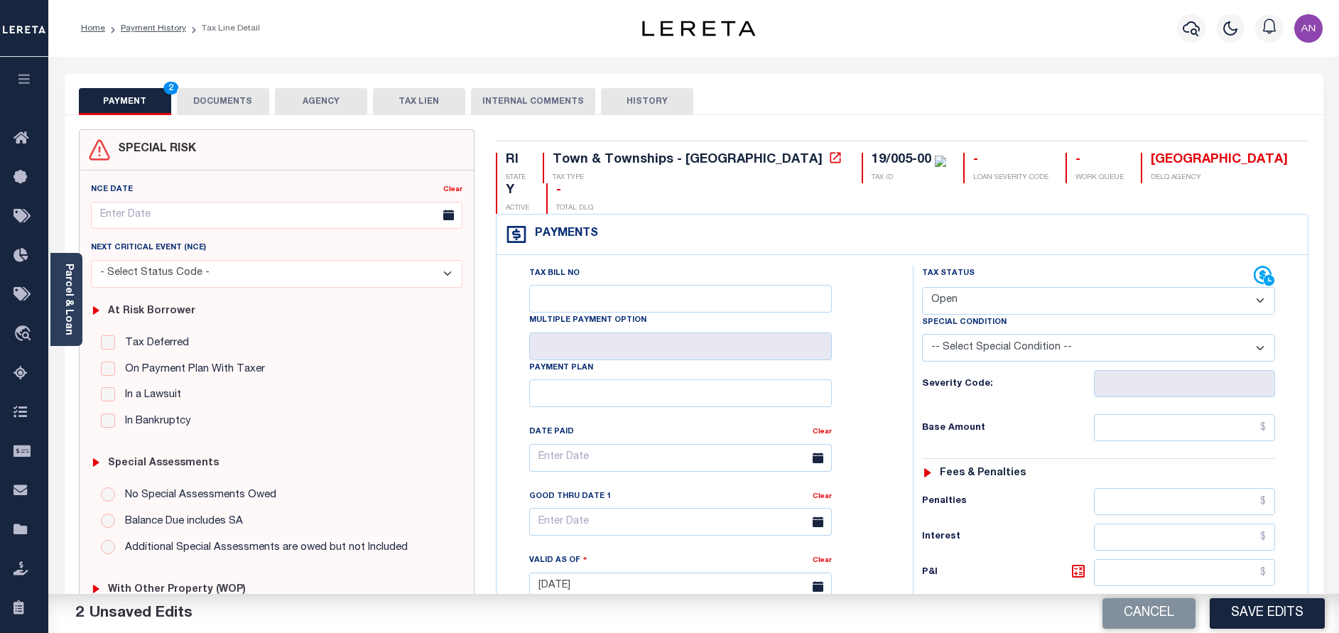
select select "PYD"
click at [922, 287] on select "- Select Status Code - Open Due/Unpaid Paid Incomplete No Tax Due Internal Refu…" at bounding box center [1098, 301] width 353 height 28
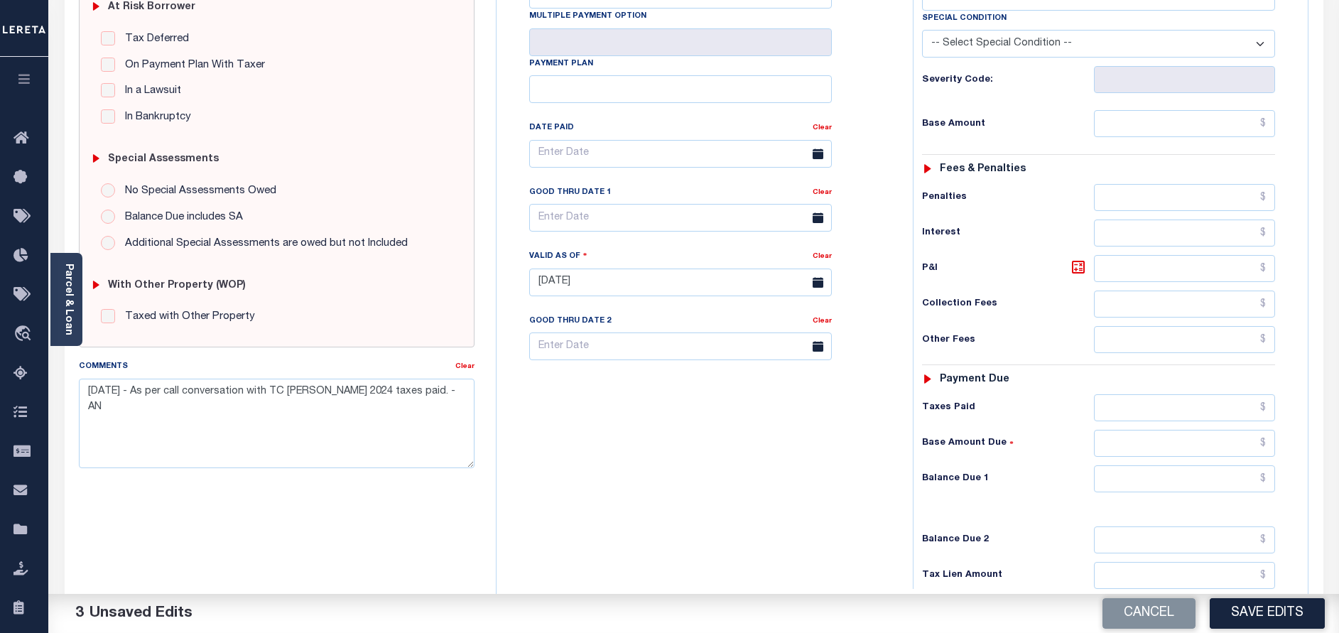
scroll to position [413, 0]
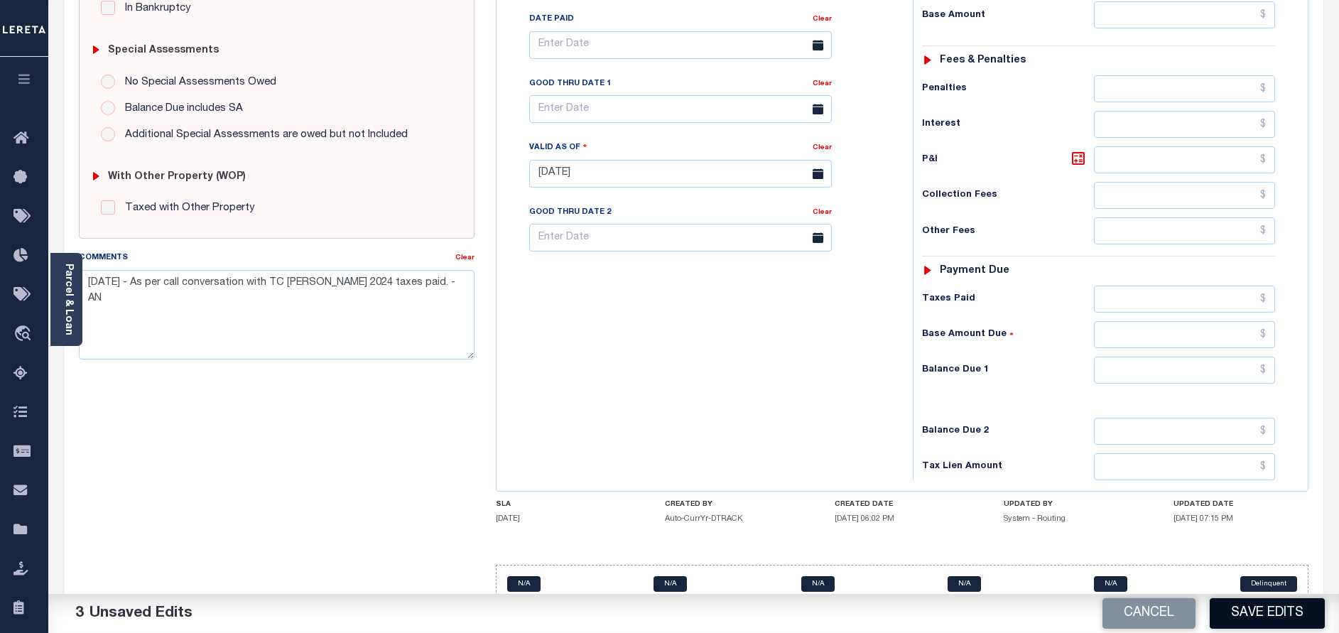
click at [1251, 611] on button "Save Edits" at bounding box center [1266, 613] width 115 height 31
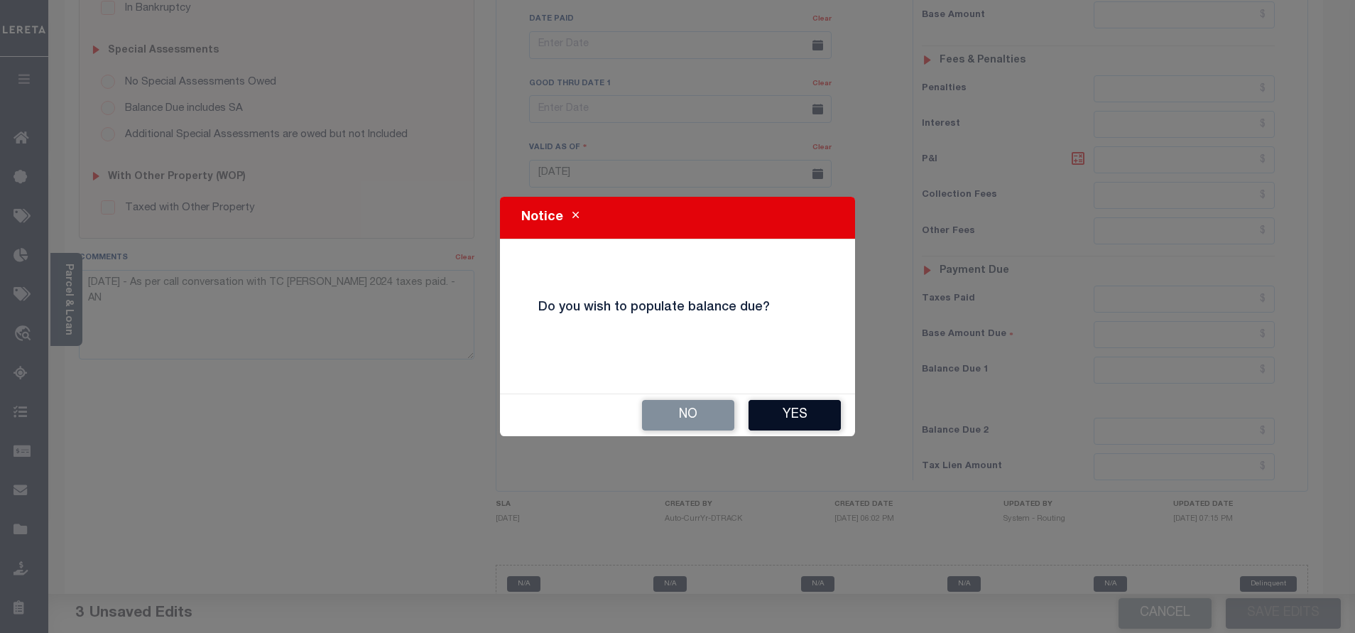
click at [784, 410] on button "Yes" at bounding box center [795, 415] width 92 height 31
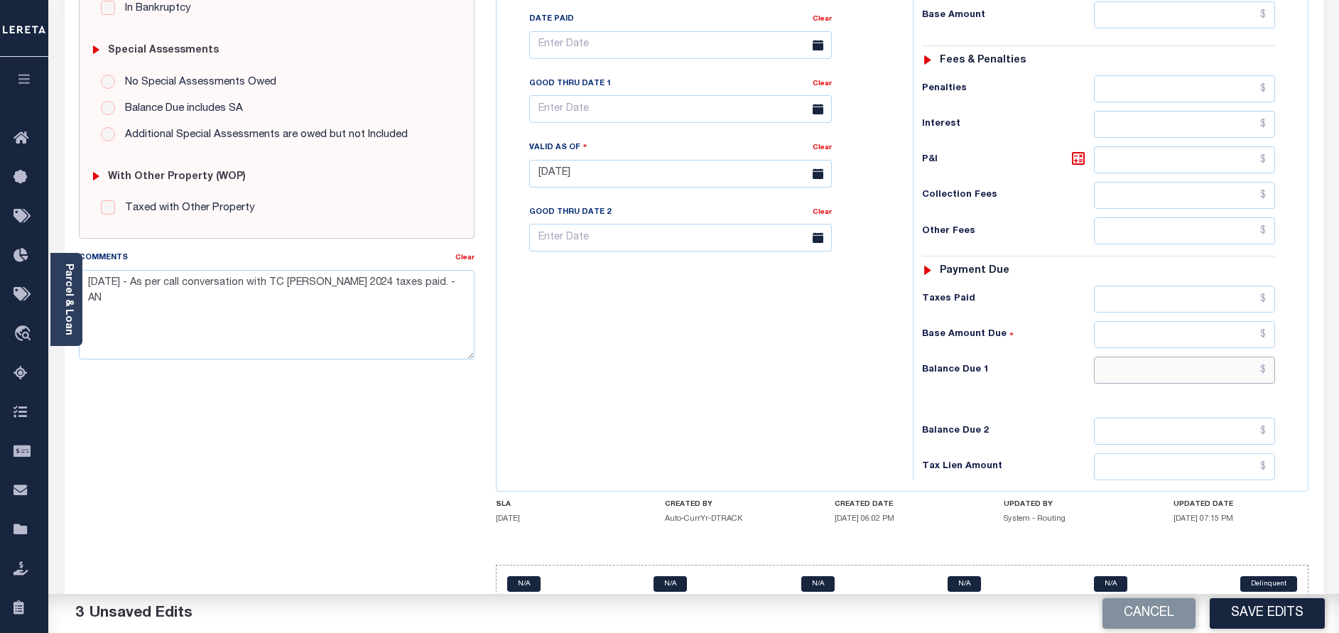
click at [1219, 357] on input "text" at bounding box center [1184, 370] width 181 height 27
type input "$0.00"
click at [767, 343] on div "Tax Bill No Multiple Payment Option Payment Plan Clear" at bounding box center [701, 166] width 402 height 627
click at [1271, 613] on button "Save Edits" at bounding box center [1266, 613] width 115 height 31
checkbox input "false"
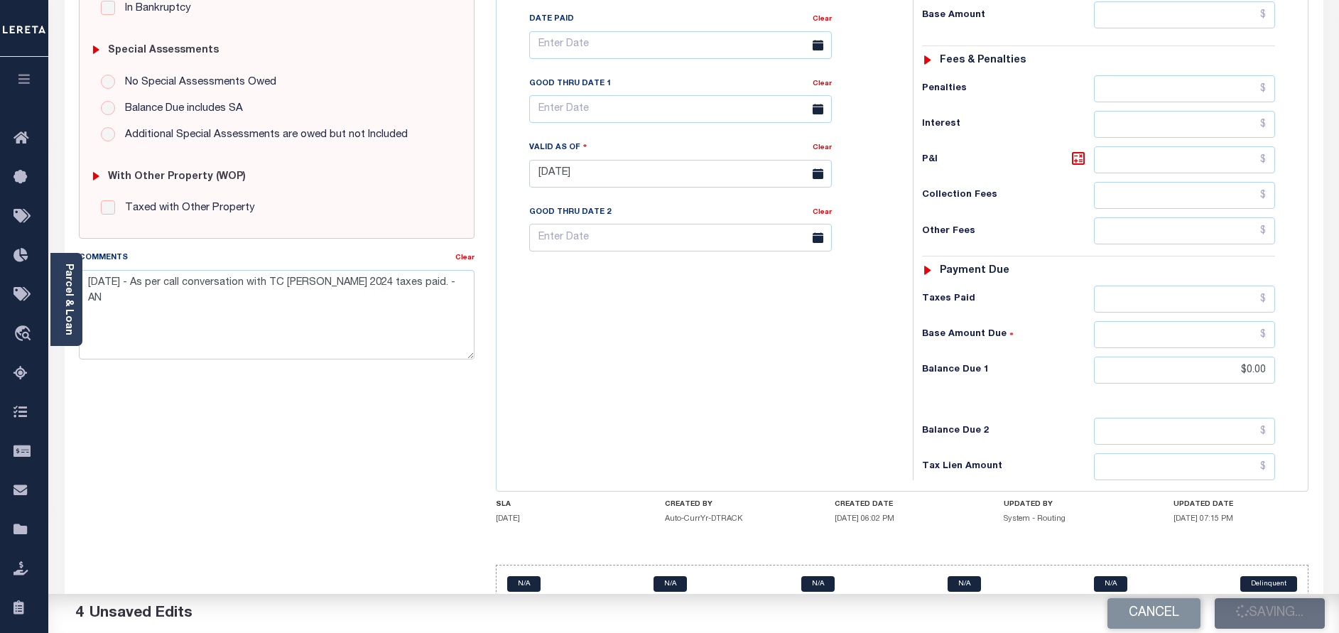
checkbox input "false"
type input "$0"
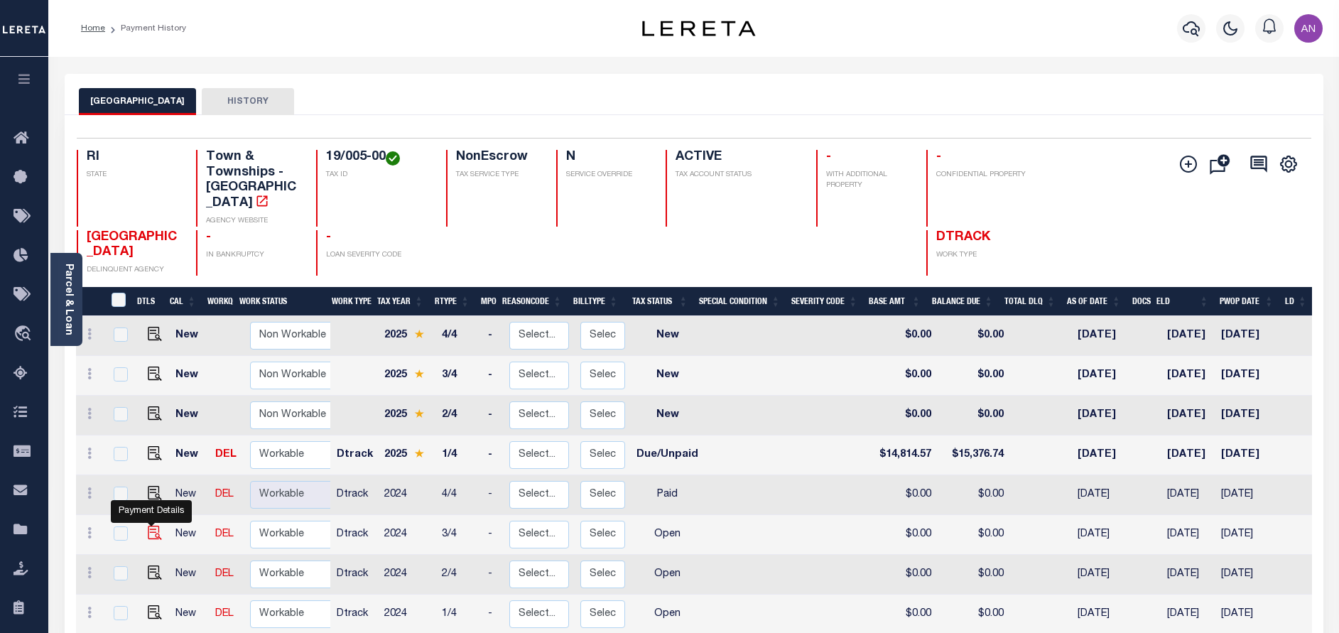
click at [152, 536] on img "" at bounding box center [155, 533] width 14 height 14
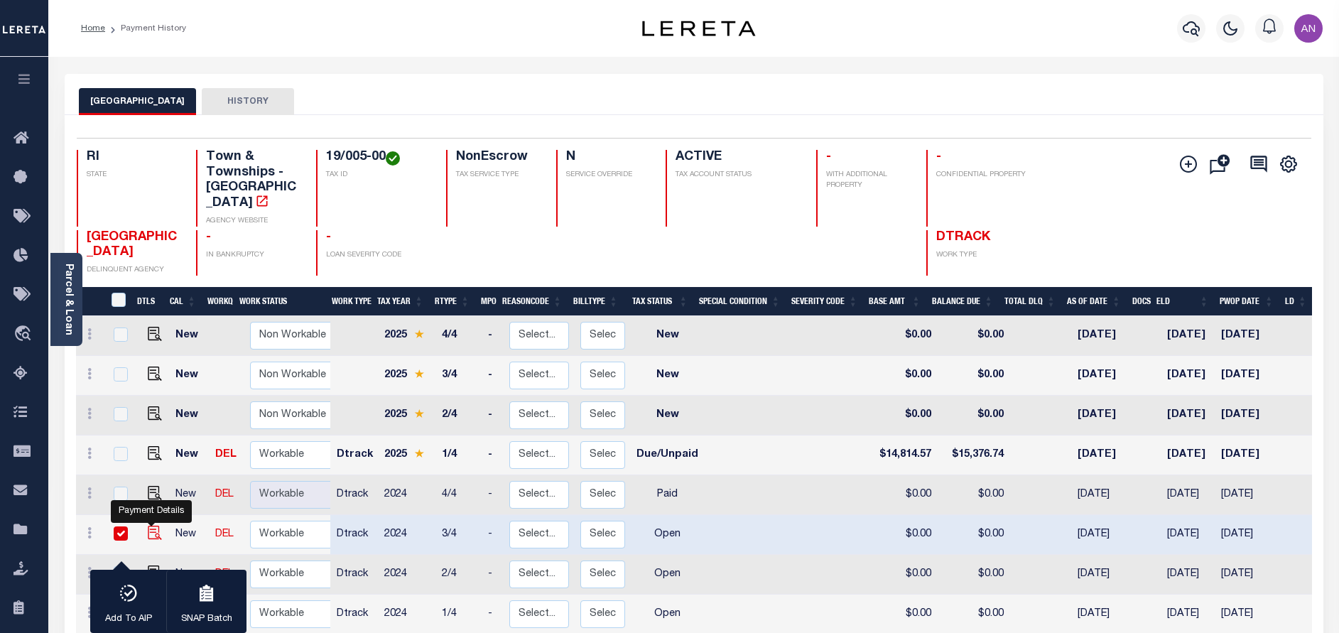
checkbox input "true"
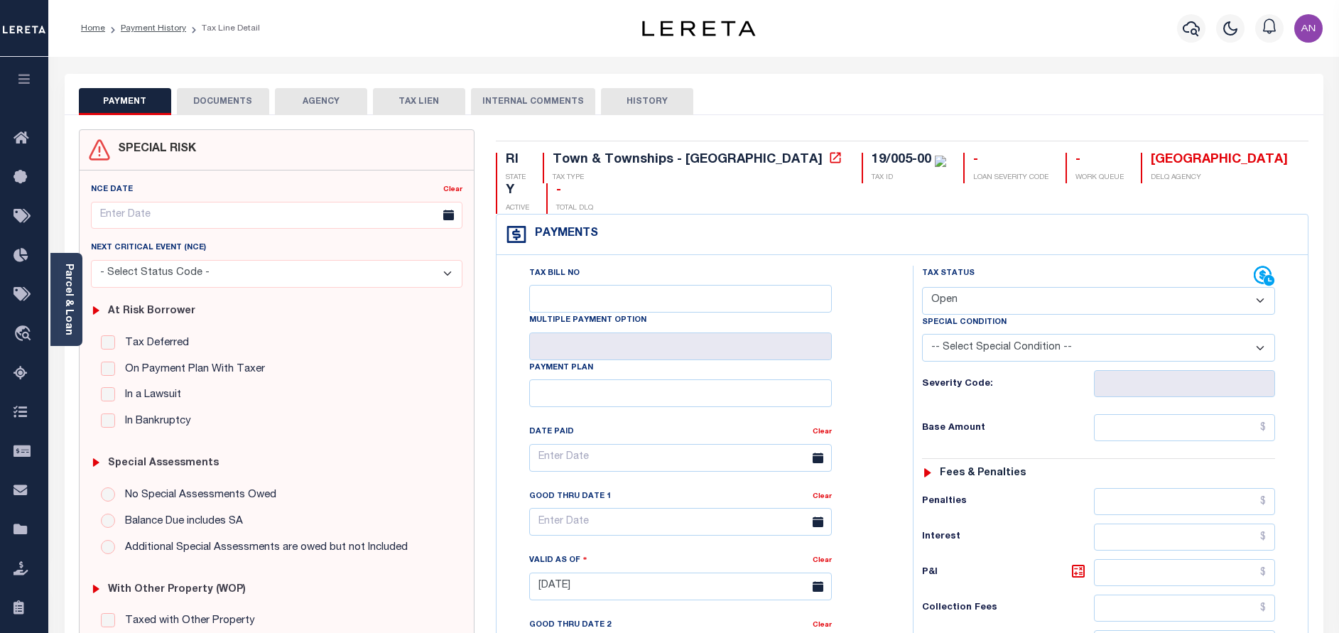
click at [961, 287] on select "- Select Status Code - Open Due/Unpaid Paid Incomplete No Tax Due Internal Refu…" at bounding box center [1098, 301] width 353 height 28
select select "PYD"
click at [922, 287] on select "- Select Status Code - Open Due/Unpaid Paid Incomplete No Tax Due Internal Refu…" at bounding box center [1098, 301] width 353 height 28
type input "[DATE]"
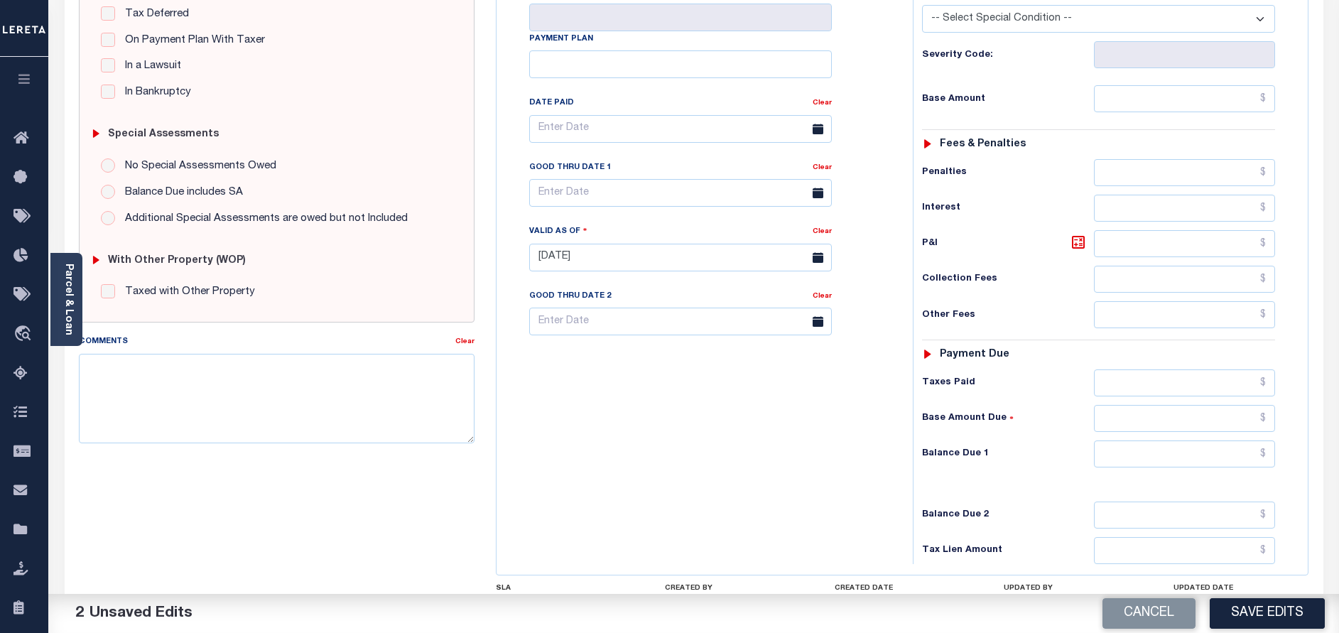
scroll to position [413, 0]
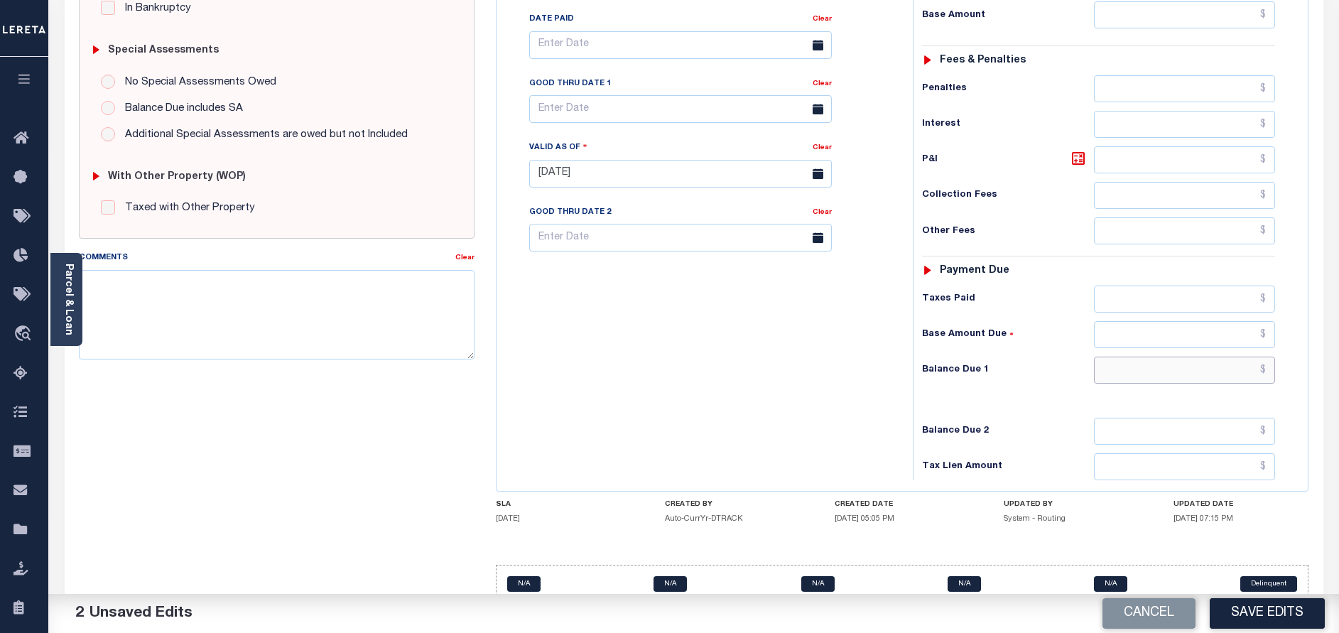
click at [1178, 357] on input "text" at bounding box center [1184, 370] width 181 height 27
type input "$0.00"
click at [817, 390] on div "Tax Bill No Multiple Payment Option Payment Plan Clear" at bounding box center [701, 166] width 402 height 627
click at [355, 312] on textarea "Comments" at bounding box center [277, 314] width 396 height 89
paste textarea "10/01/2025 - As per call conversation with TC Mary 2024 taxes paid. - AN"
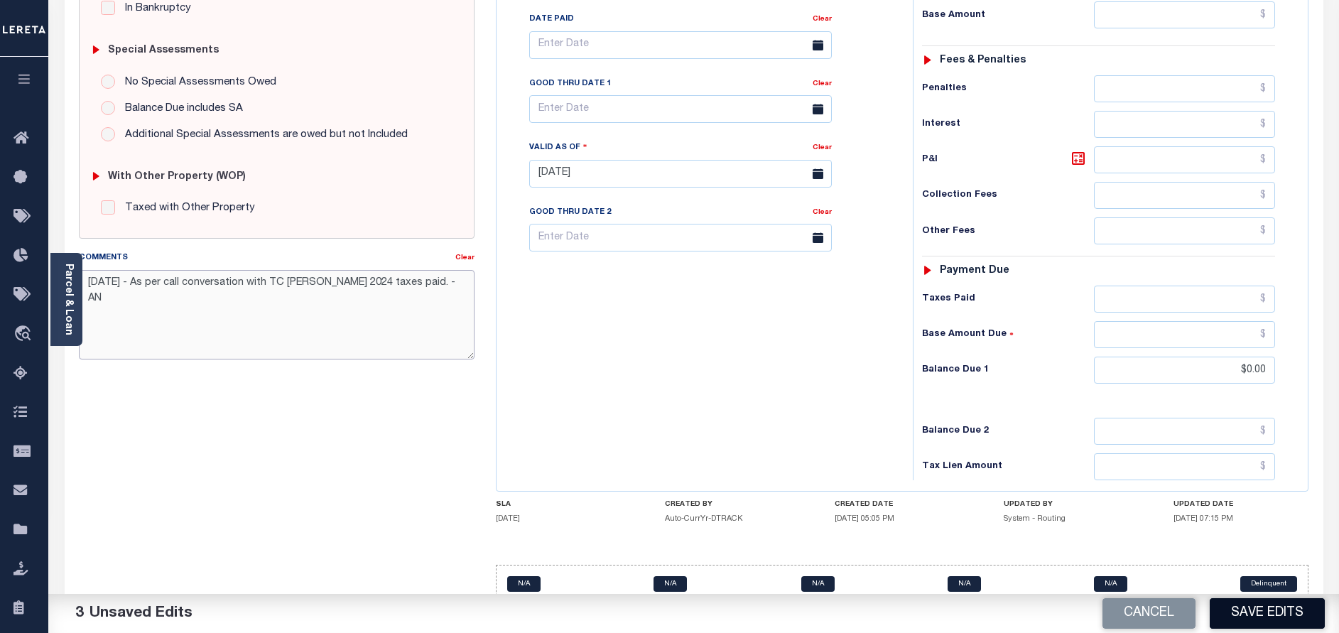
type textarea "[DATE] - As per call conversation with TC [PERSON_NAME] 2024 taxes paid. - AN"
click at [1249, 614] on button "Save Edits" at bounding box center [1266, 613] width 115 height 31
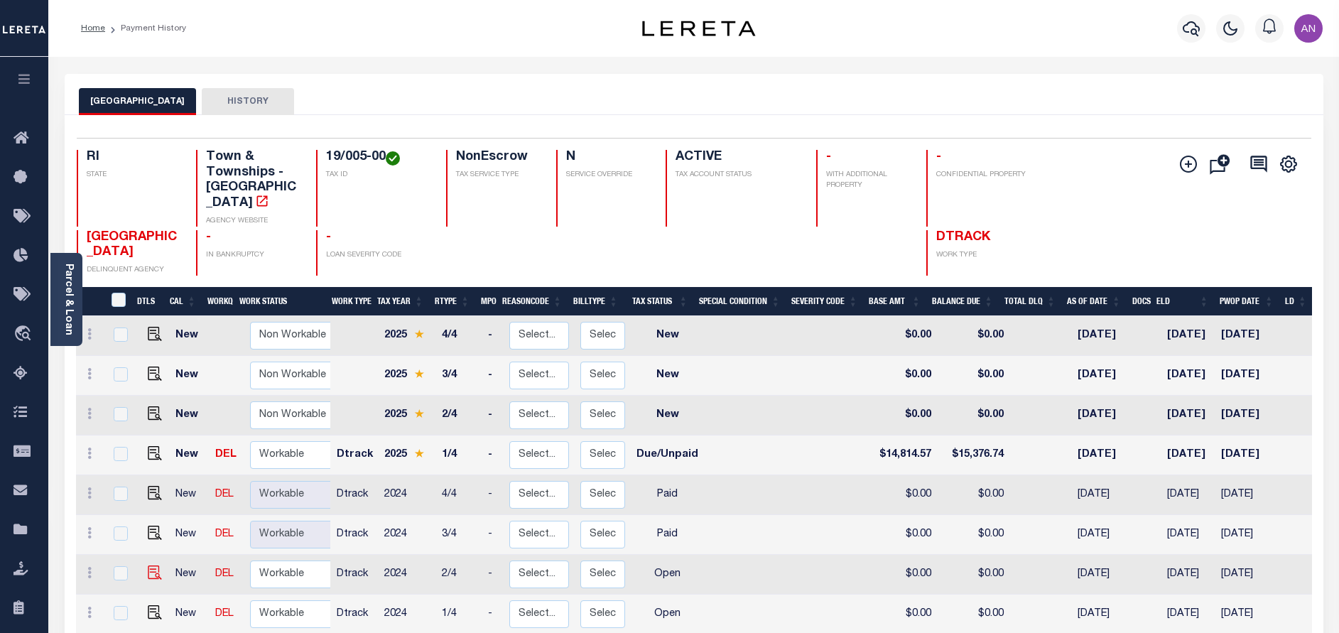
click at [149, 569] on img at bounding box center [155, 572] width 14 height 14
checkbox input "true"
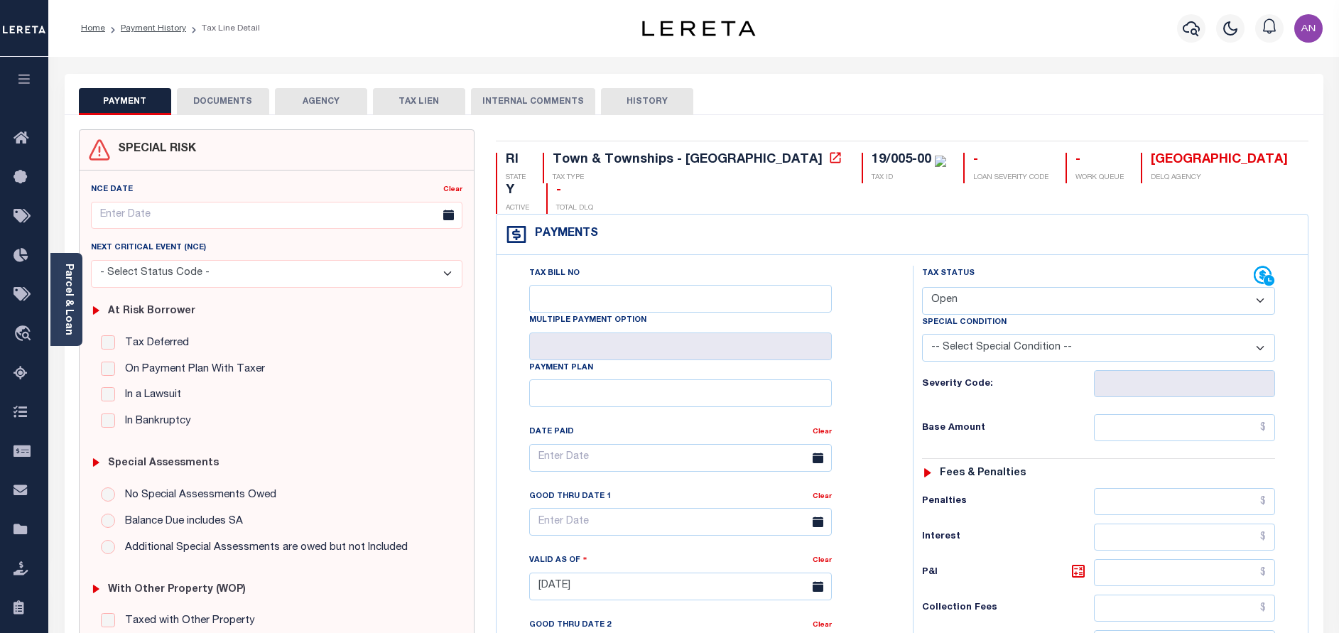
click at [190, 101] on button "DOCUMENTS" at bounding box center [223, 101] width 92 height 27
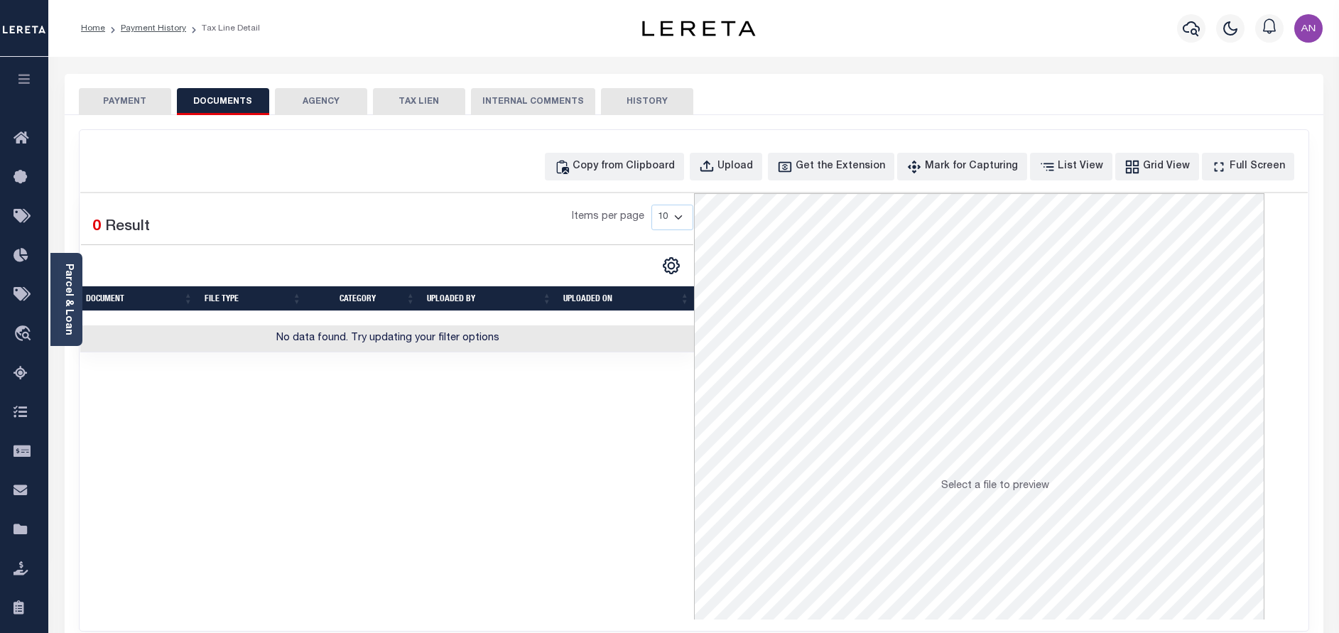
click at [148, 97] on button "PAYMENT" at bounding box center [125, 101] width 92 height 27
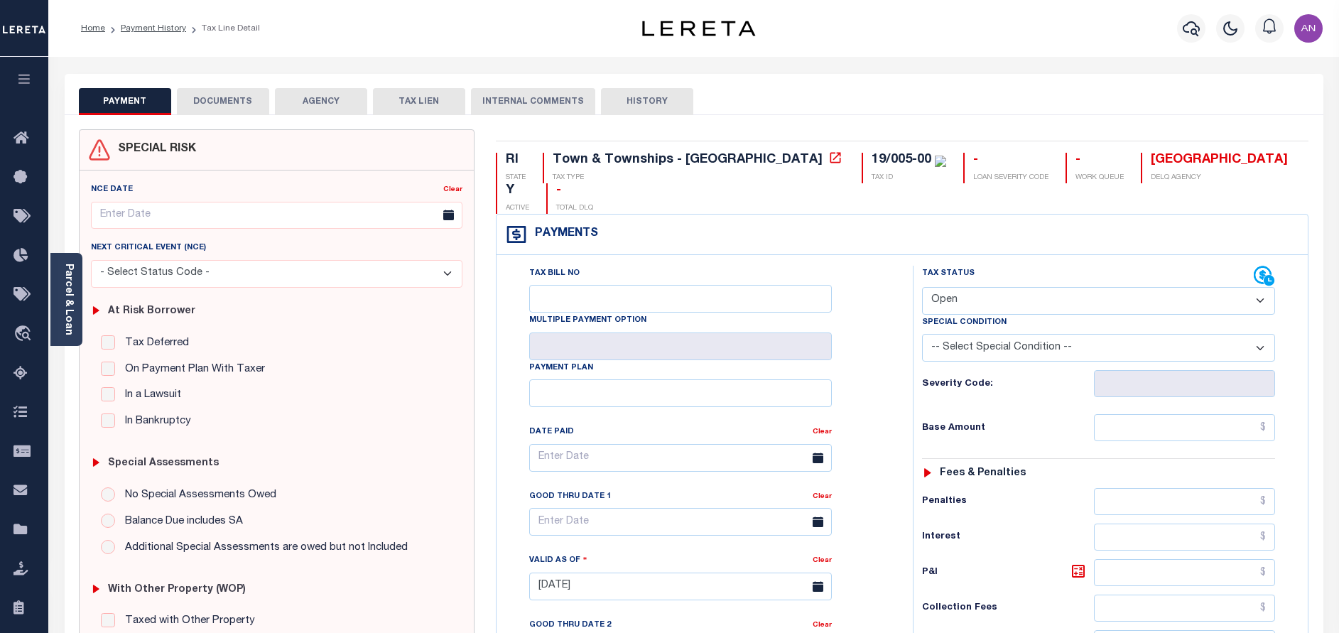
click at [947, 287] on select "- Select Status Code - Open Due/Unpaid Paid Incomplete No Tax Due Internal Refu…" at bounding box center [1098, 301] width 353 height 28
select select "PYD"
click at [922, 287] on select "- Select Status Code - Open Due/Unpaid Paid Incomplete No Tax Due Internal Refu…" at bounding box center [1098, 301] width 353 height 28
type input "[DATE]"
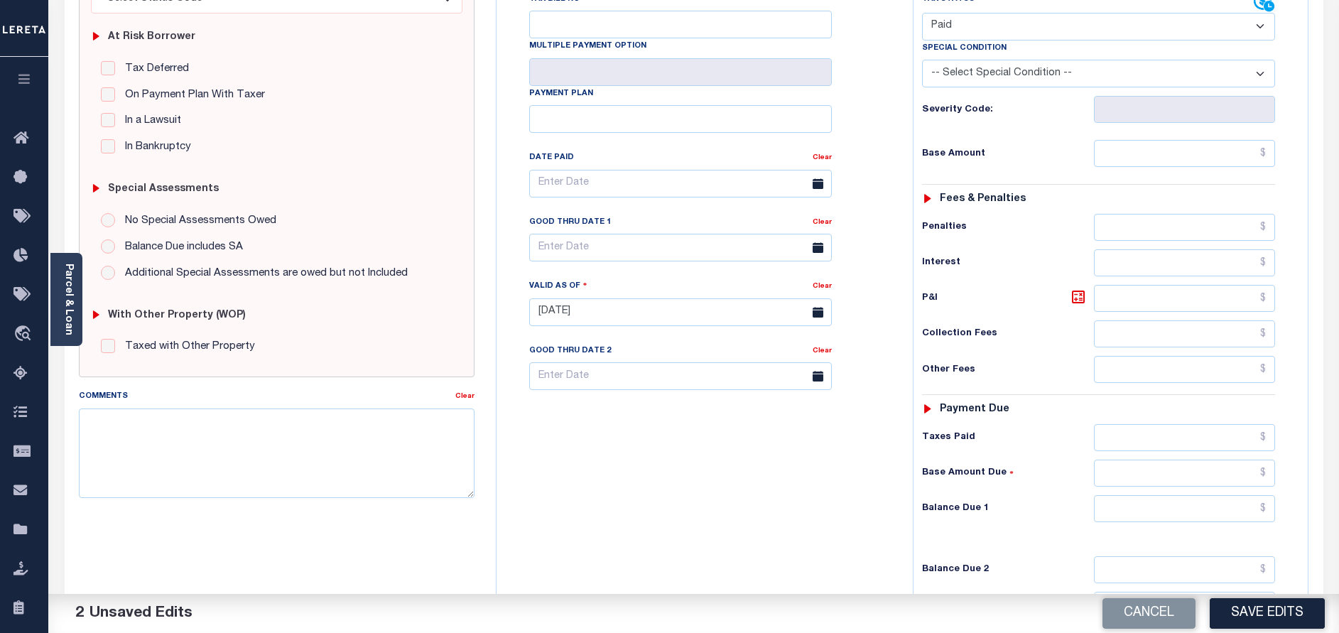
scroll to position [195, 0]
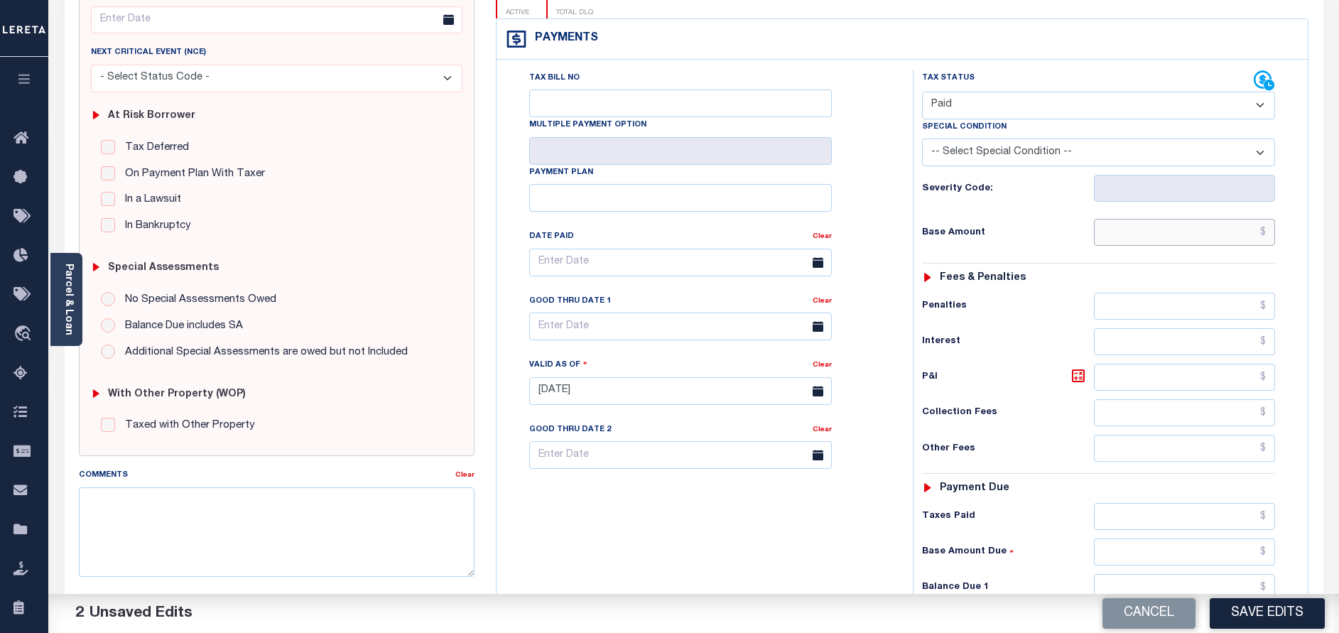
click at [1209, 219] on input "text" at bounding box center [1184, 232] width 181 height 27
type input "$0.00"
click at [907, 208] on div "Tax Status Status" at bounding box center [1103, 383] width 402 height 627
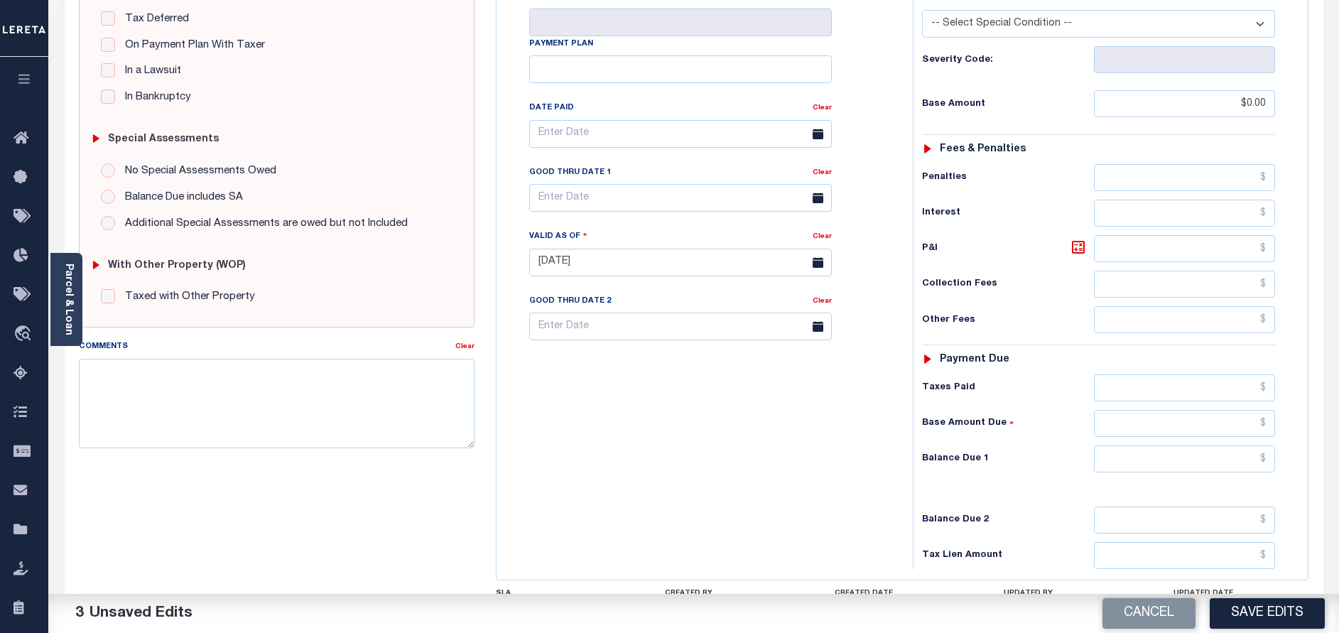
scroll to position [408, 0]
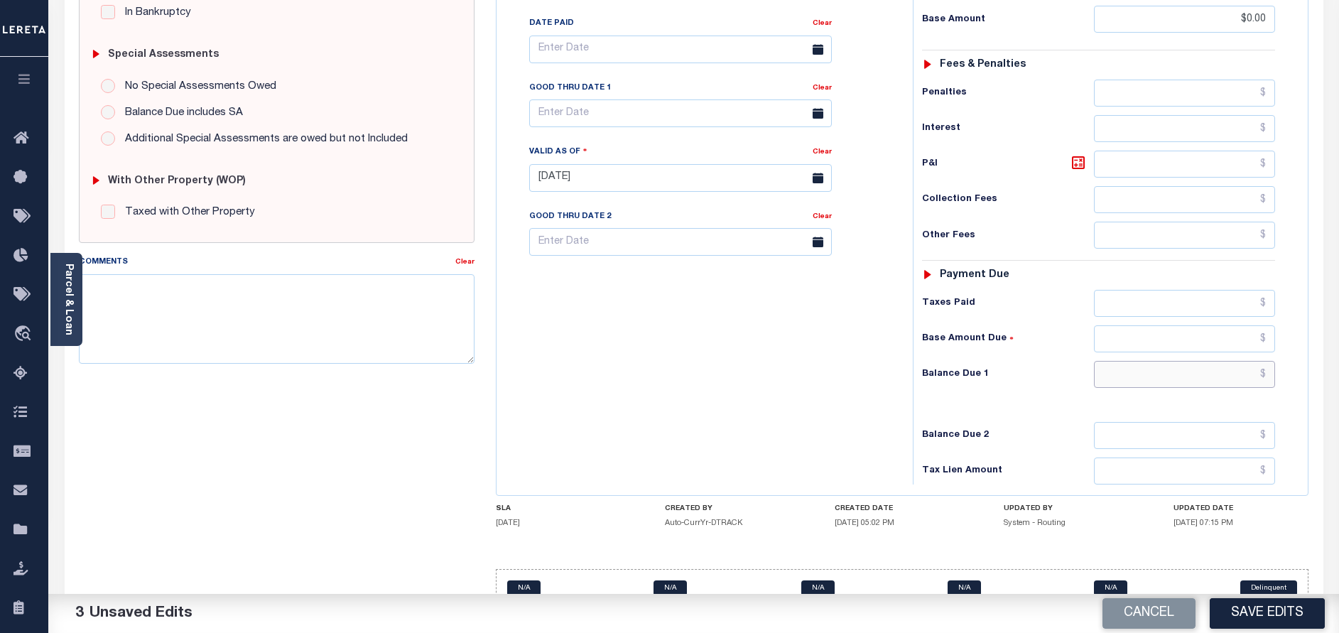
click at [1221, 361] on input "text" at bounding box center [1184, 374] width 181 height 27
type input "$0.00"
click at [346, 320] on textarea "Comments" at bounding box center [277, 318] width 396 height 89
paste textarea "10/01/2025 - As per call conversation with TC Mary 2024 taxes paid. - AN"
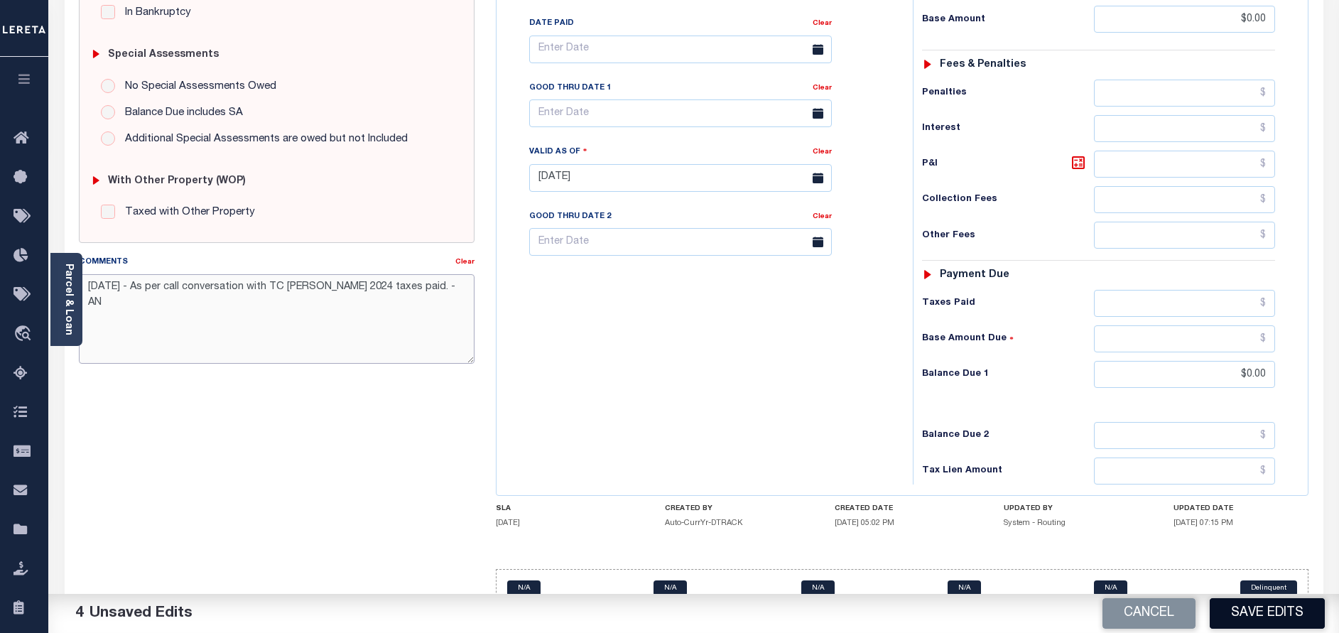
type textarea "10/01/2025 - As per call conversation with TC Mary 2024 taxes paid. - AN"
click at [1244, 610] on button "Save Edits" at bounding box center [1266, 613] width 115 height 31
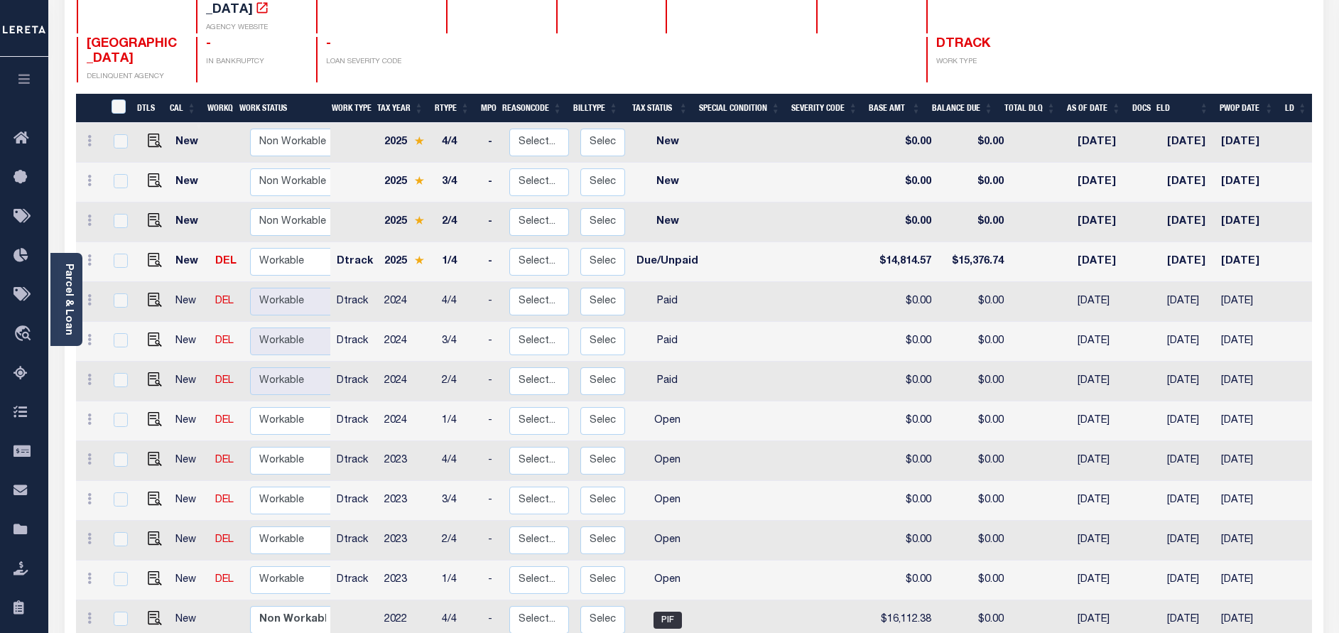
scroll to position [213, 0]
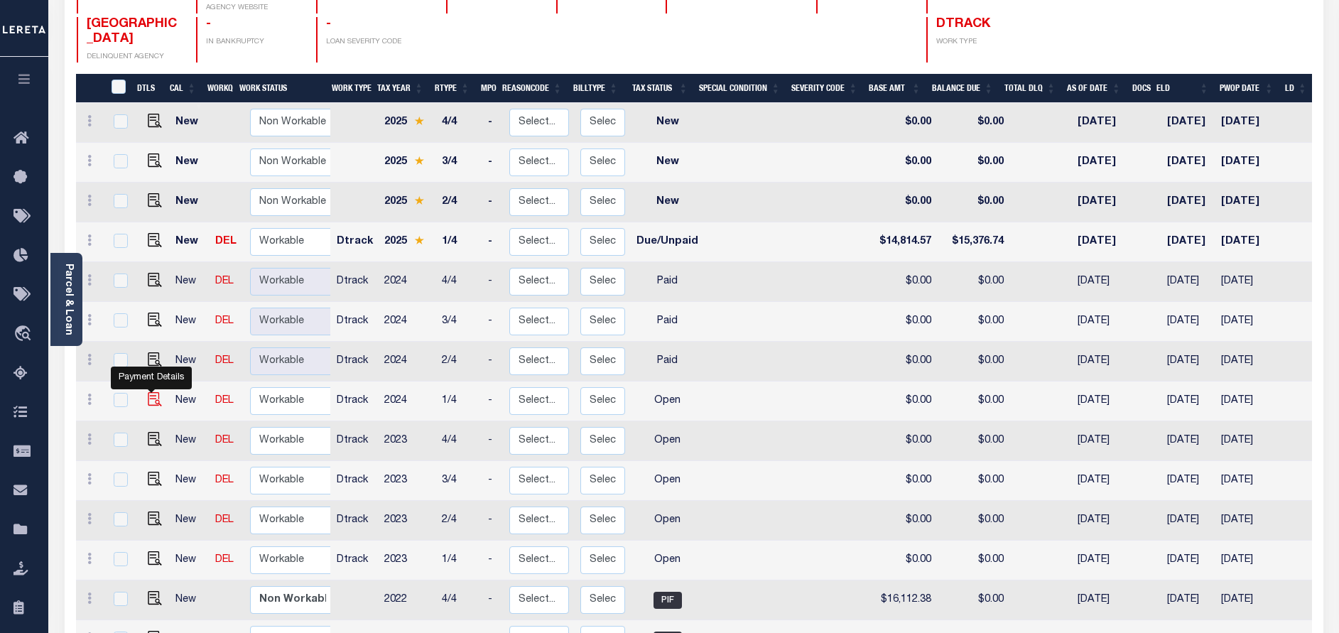
click at [148, 401] on img "" at bounding box center [155, 399] width 14 height 14
checkbox input "true"
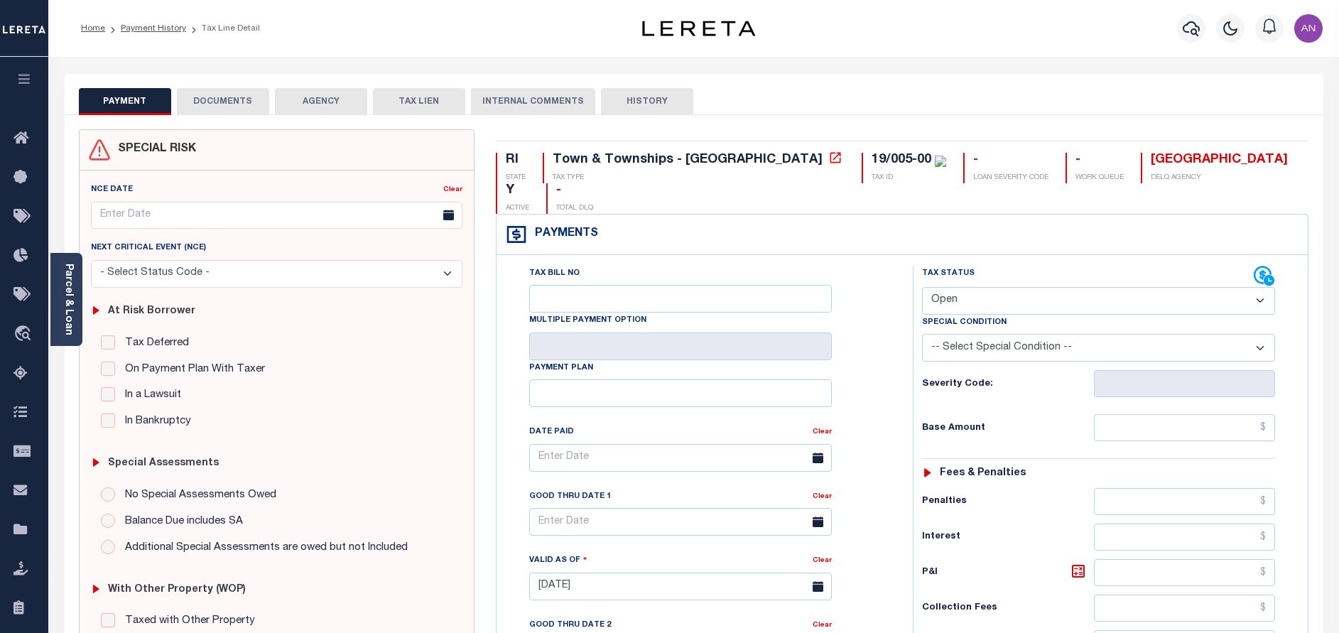
click at [1023, 287] on select "- Select Status Code - Open Due/Unpaid Paid Incomplete No Tax Due Internal Refu…" at bounding box center [1098, 301] width 353 height 28
select select "PYD"
click at [922, 287] on select "- Select Status Code - Open Due/Unpaid Paid Incomplete No Tax Due Internal Refu…" at bounding box center [1098, 301] width 353 height 28
type input "[DATE]"
